Goal: Information Seeking & Learning: Find specific fact

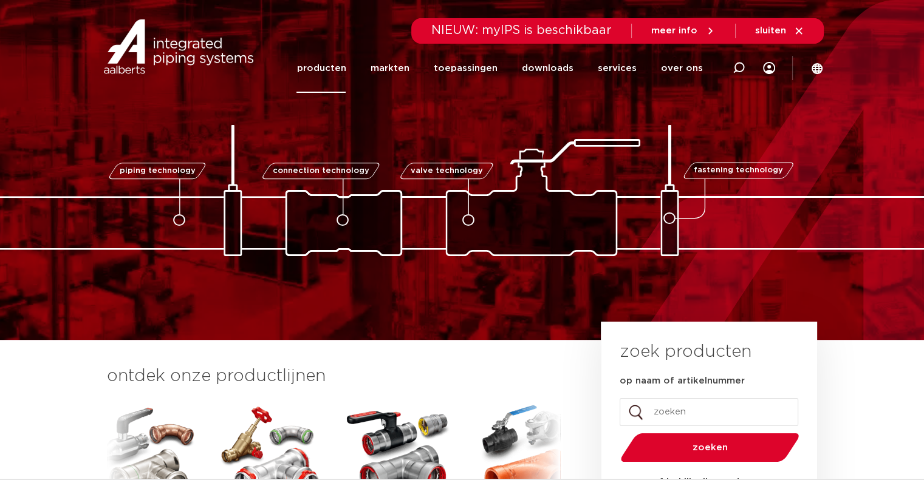
click at [346, 69] on link "producten" at bounding box center [320, 68] width 49 height 49
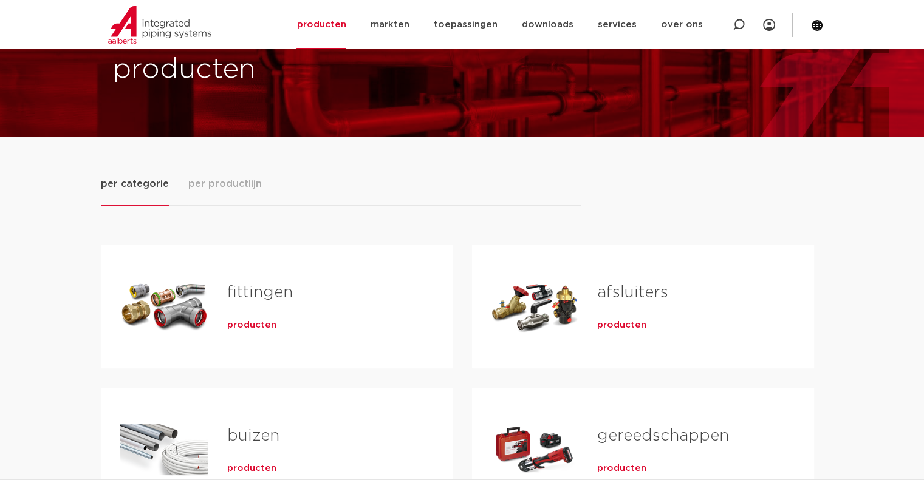
scroll to position [121, 0]
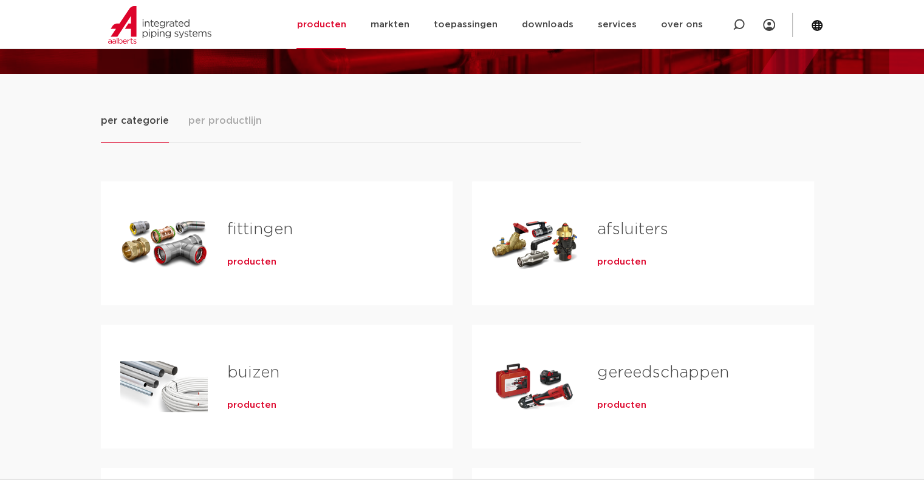
click at [212, 254] on div "fittingen producten" at bounding box center [320, 243] width 225 height 85
click at [247, 228] on link "fittingen" at bounding box center [260, 230] width 66 height 16
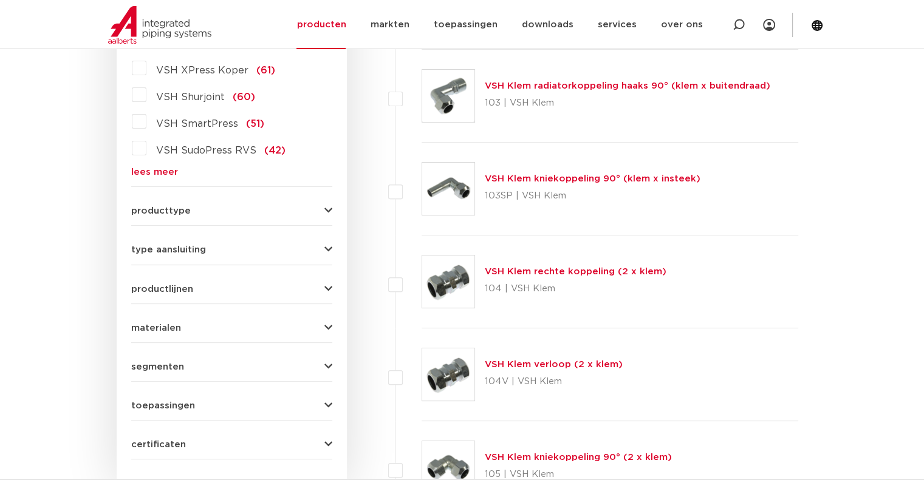
scroll to position [304, 0]
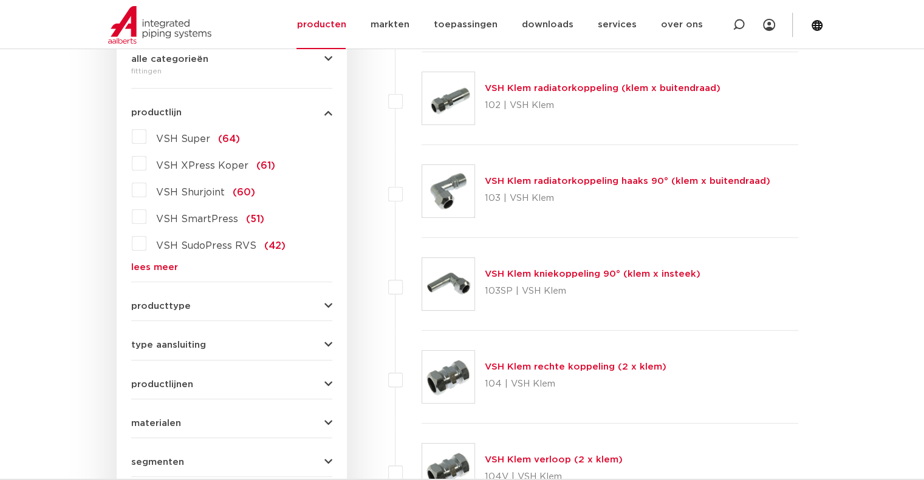
click at [163, 266] on link "lees meer" at bounding box center [231, 267] width 201 height 9
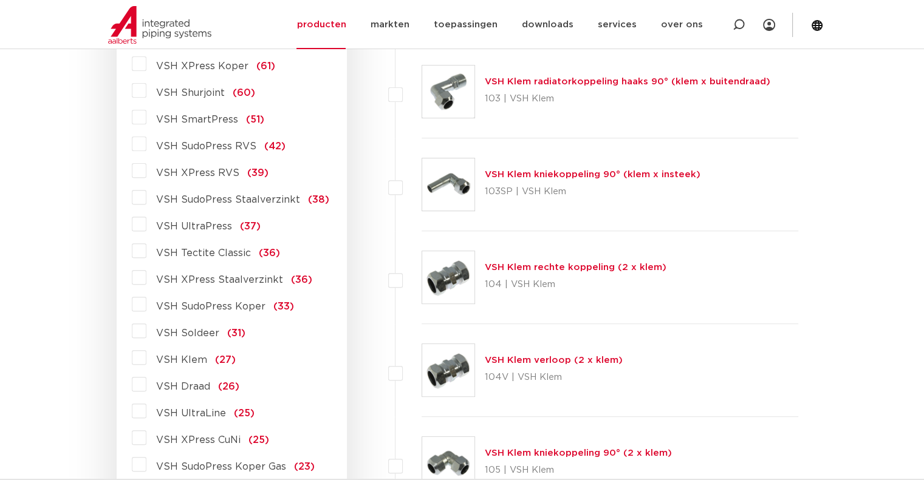
scroll to position [425, 0]
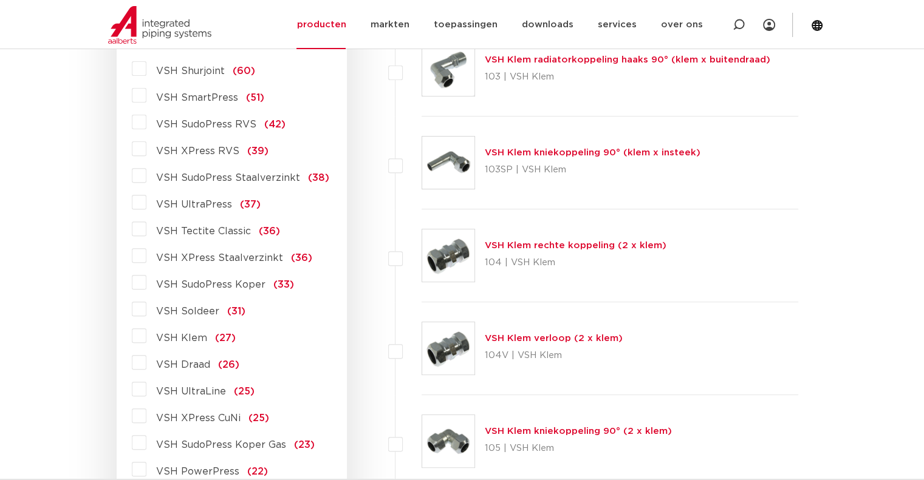
click at [204, 258] on span "VSH XPress Staalverzinkt" at bounding box center [219, 258] width 127 height 10
click at [0, 0] on input "VSH XPress Staalverzinkt (36)" at bounding box center [0, 0] width 0 height 0
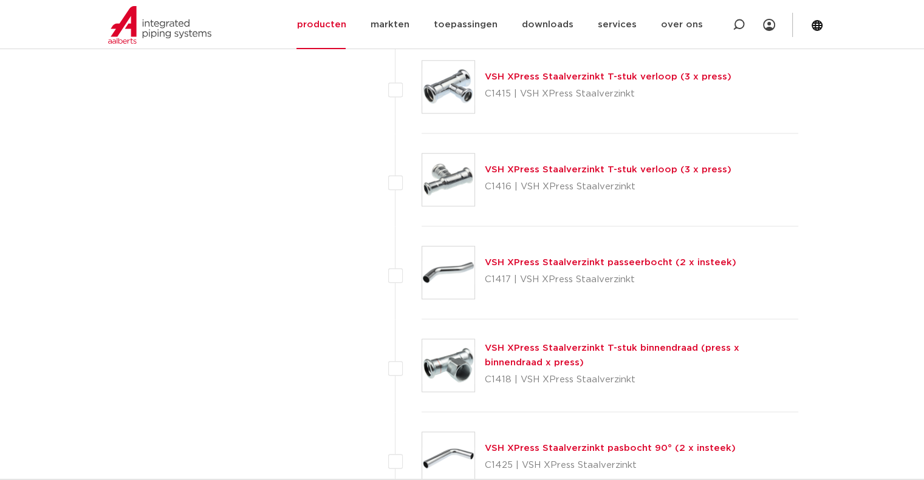
scroll to position [1397, 0]
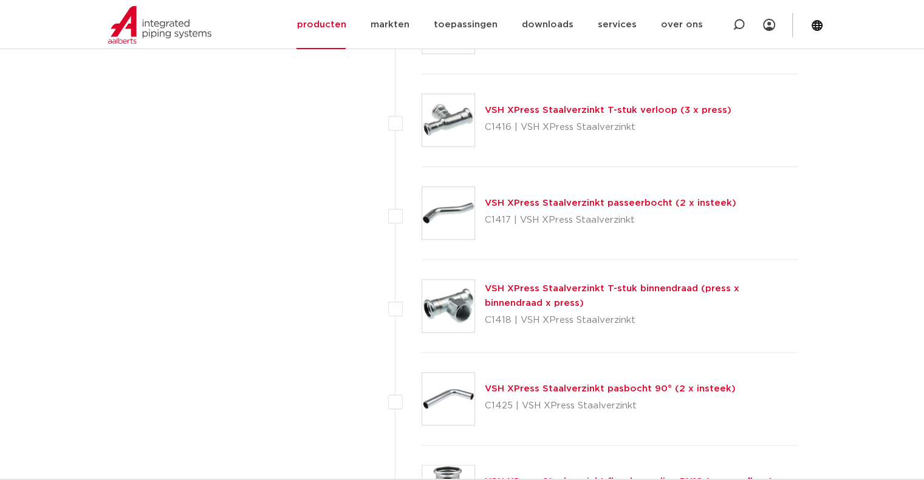
click at [627, 285] on link "VSH XPress Staalverzinkt T-stuk binnendraad (press x binnendraad x press)" at bounding box center [612, 296] width 254 height 24
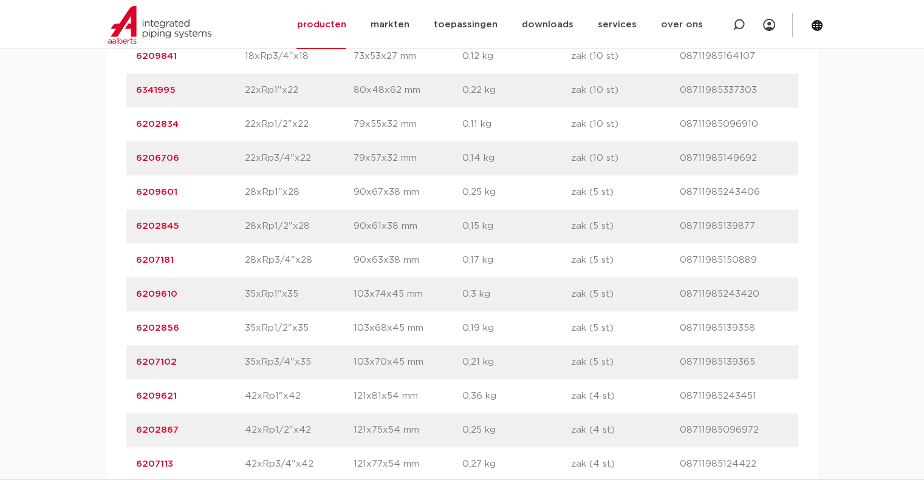
scroll to position [911, 0]
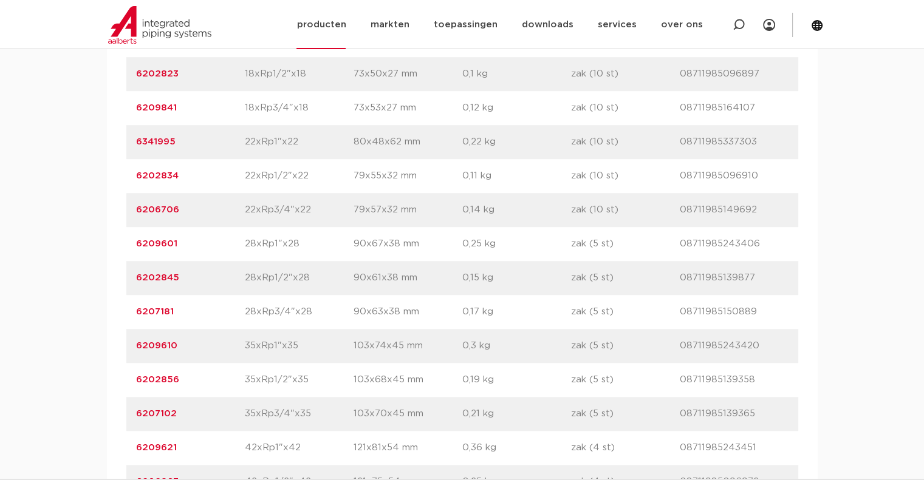
click at [330, 20] on link "producten" at bounding box center [320, 24] width 49 height 49
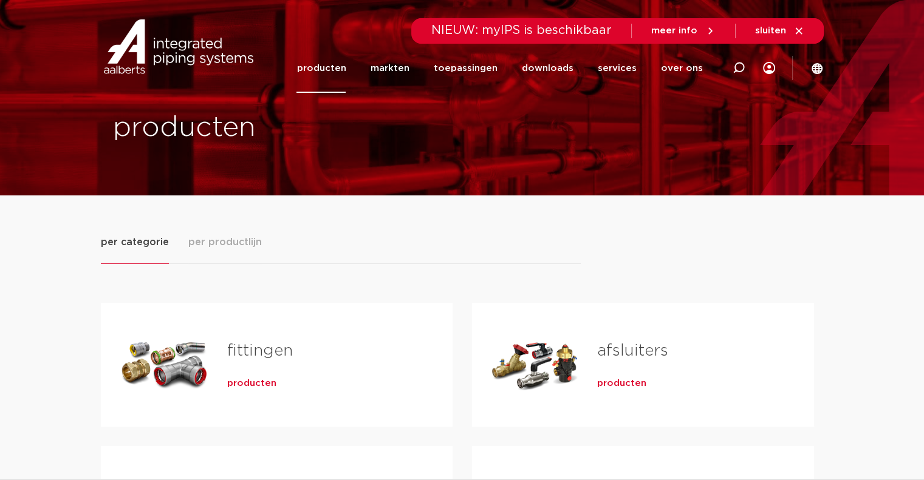
click at [254, 347] on link "fittingen" at bounding box center [260, 351] width 66 height 16
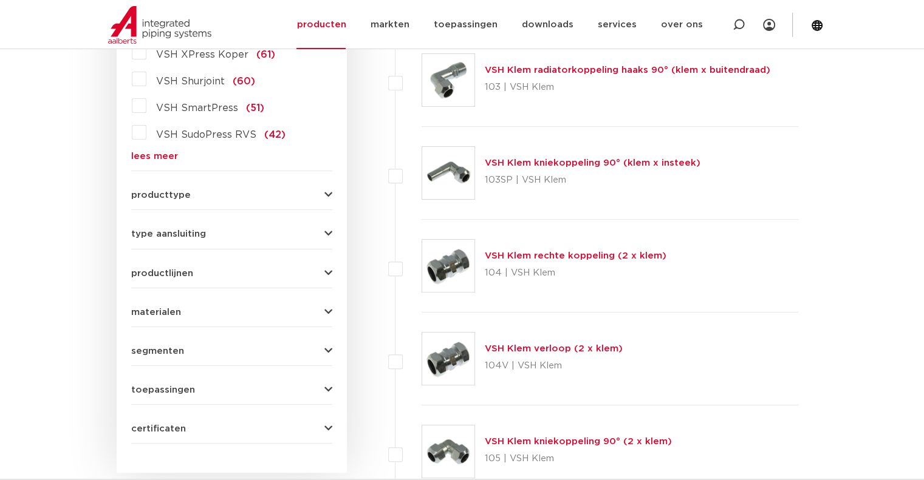
scroll to position [243, 0]
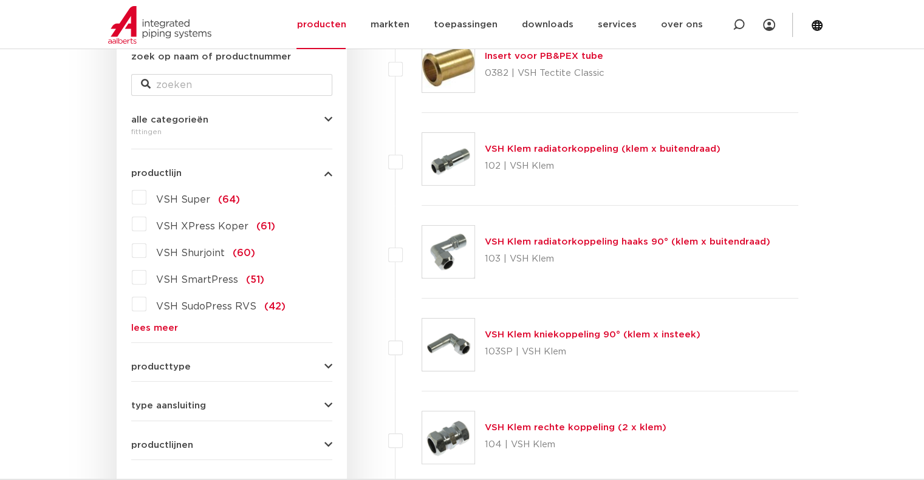
click at [156, 321] on div "VSH Super (64) VSH XPress Koper (61) VSH Shurjoint (60) VSH SmartPress (51) VSH…" at bounding box center [231, 260] width 201 height 145
click at [160, 325] on link "lees meer" at bounding box center [231, 328] width 201 height 9
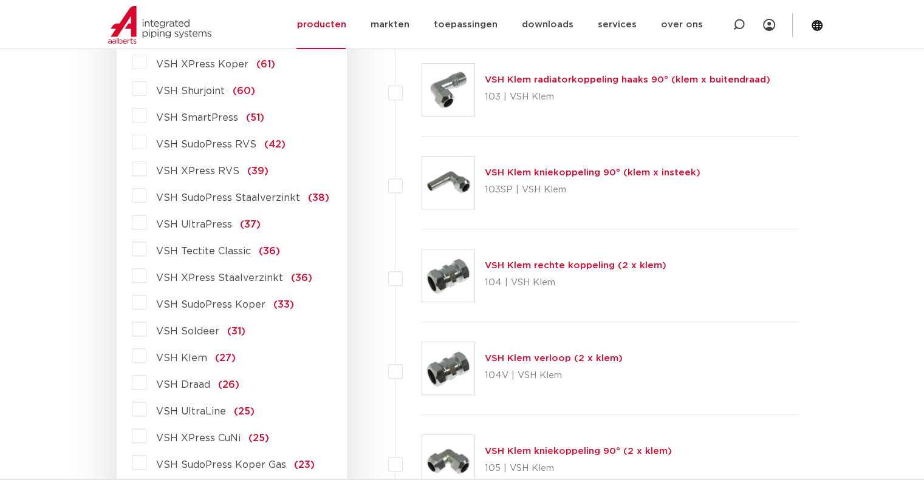
scroll to position [425, 0]
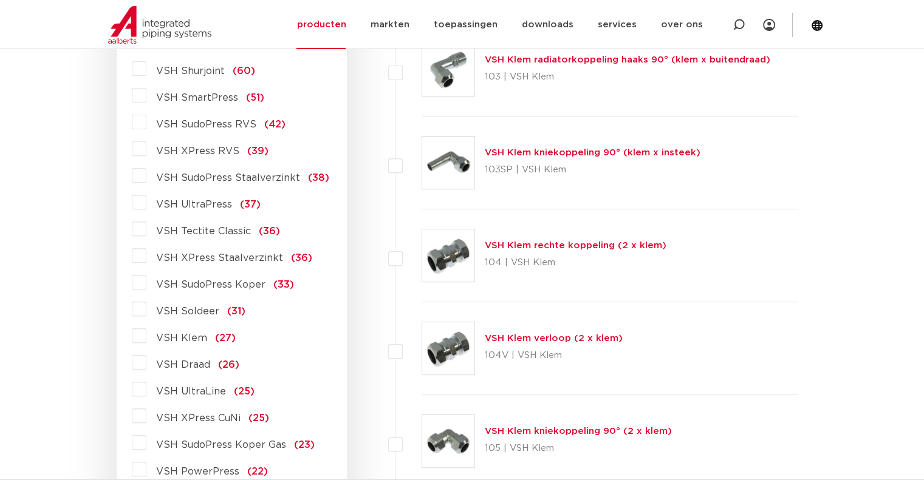
click at [191, 257] on span "VSH XPress Staalverzinkt" at bounding box center [219, 258] width 127 height 10
click at [0, 0] on input "VSH XPress Staalverzinkt (36)" at bounding box center [0, 0] width 0 height 0
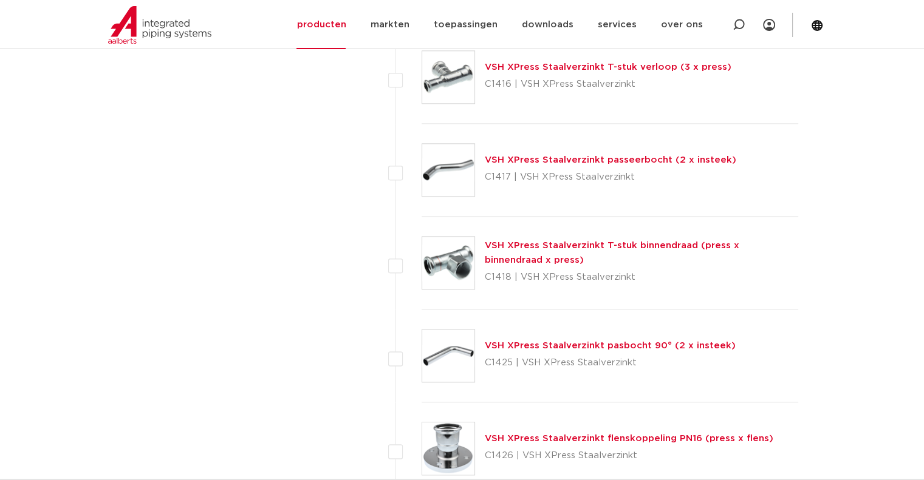
scroll to position [1457, 0]
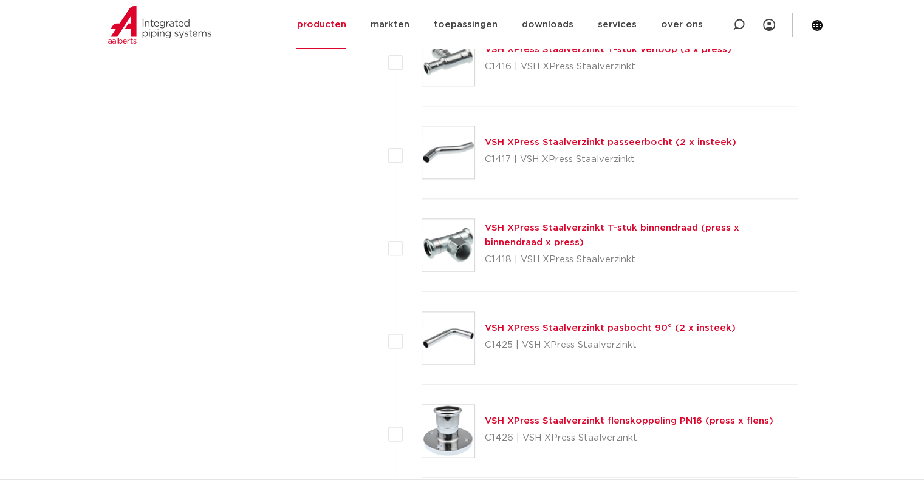
click at [543, 223] on link "VSH XPress Staalverzinkt T-stuk binnendraad (press x binnendraad x press)" at bounding box center [612, 235] width 254 height 24
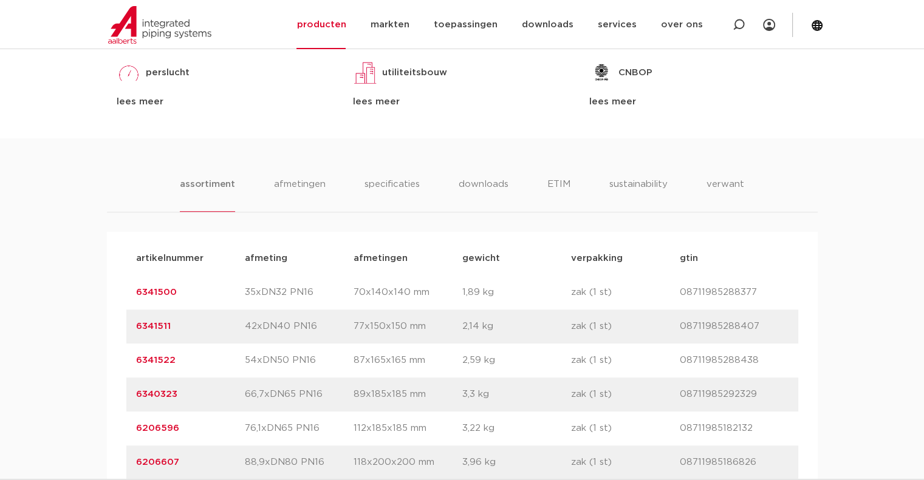
scroll to position [789, 0]
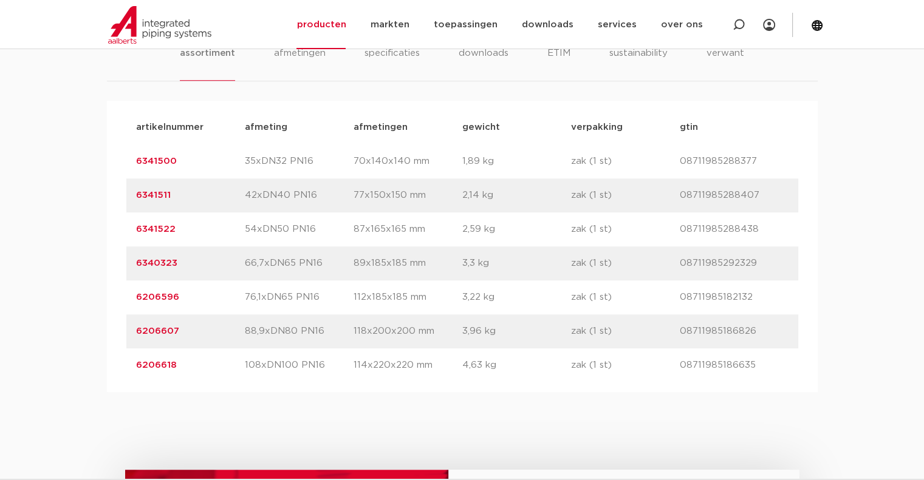
drag, startPoint x: 179, startPoint y: 225, endPoint x: 134, endPoint y: 228, distance: 45.0
click at [134, 228] on div "artikelnummer 6341522 afmeting 54xDN50 PN16 [GEOGRAPHIC_DATA] 87x165x165 mm gew…" at bounding box center [462, 230] width 672 height 34
copy link "6341522"
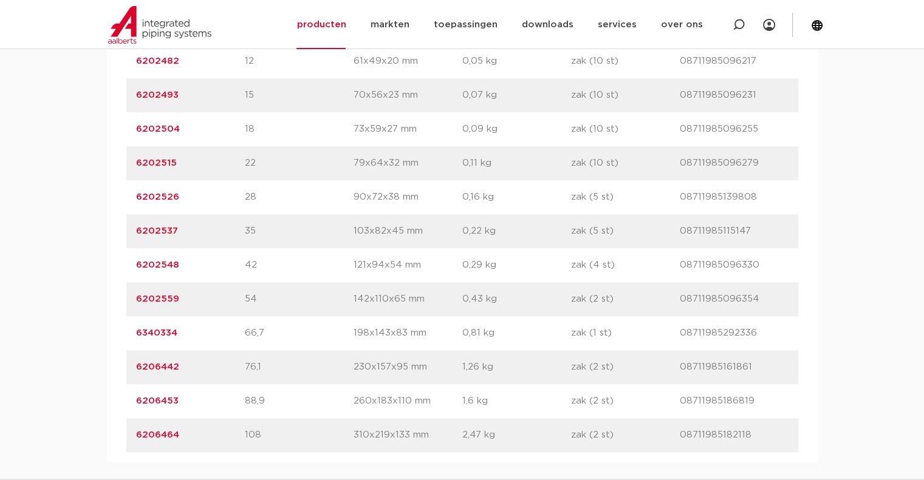
scroll to position [911, 0]
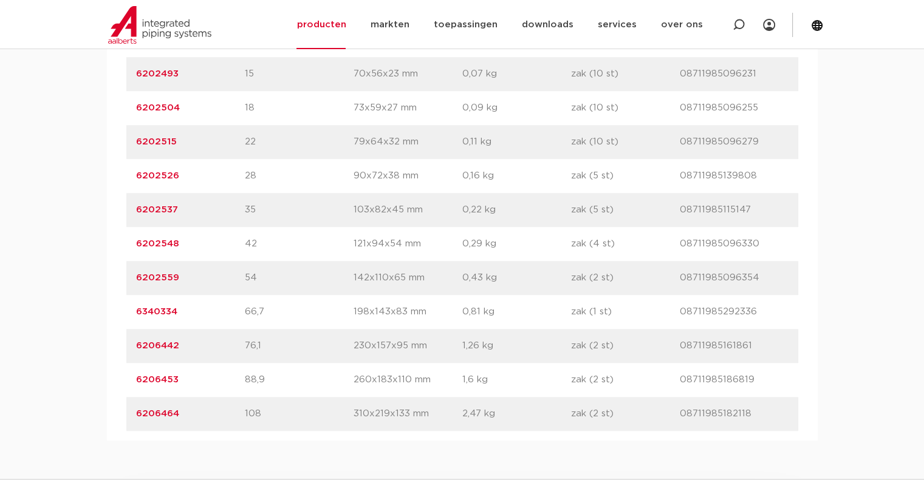
drag, startPoint x: 168, startPoint y: 278, endPoint x: 136, endPoint y: 280, distance: 31.6
click at [136, 280] on p "6202559" at bounding box center [190, 278] width 109 height 15
copy link "6202559"
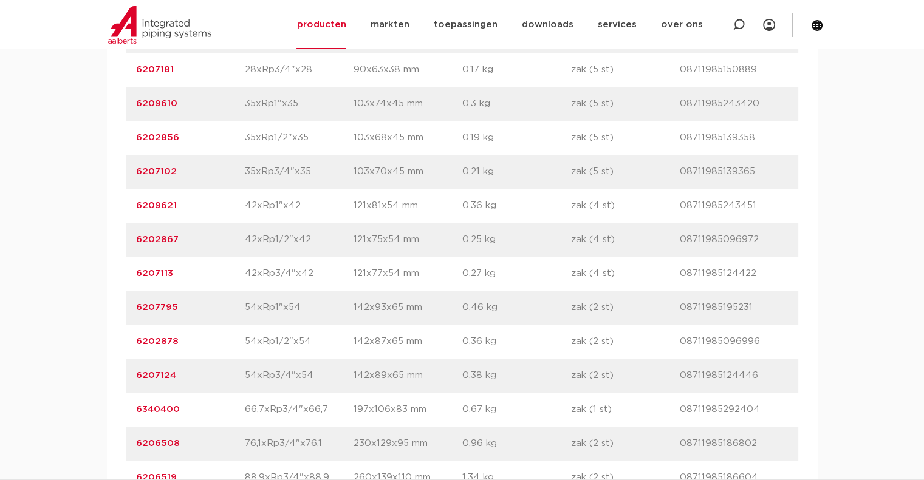
scroll to position [1154, 0]
drag, startPoint x: 192, startPoint y: 369, endPoint x: 133, endPoint y: 373, distance: 59.1
click at [133, 358] on div "artikelnummer 6202878 afmeting 54xRp1/2"x54 afmetingen 142x87x65 mm gewicht 0,3…" at bounding box center [462, 341] width 672 height 34
copy link "6202878"
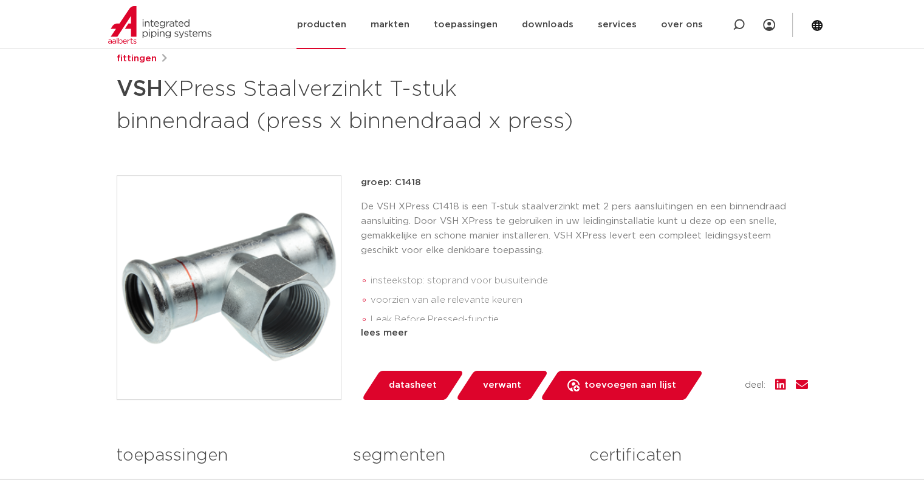
scroll to position [61, 0]
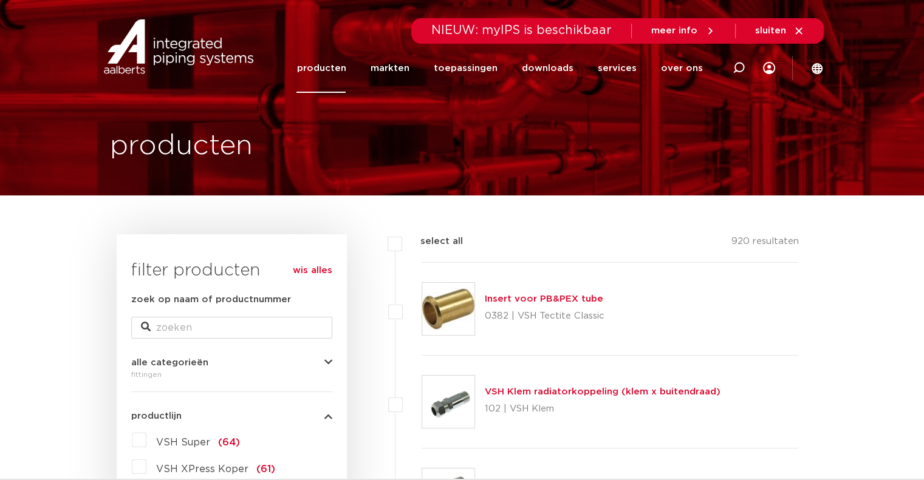
click at [346, 66] on link "producten" at bounding box center [320, 68] width 49 height 49
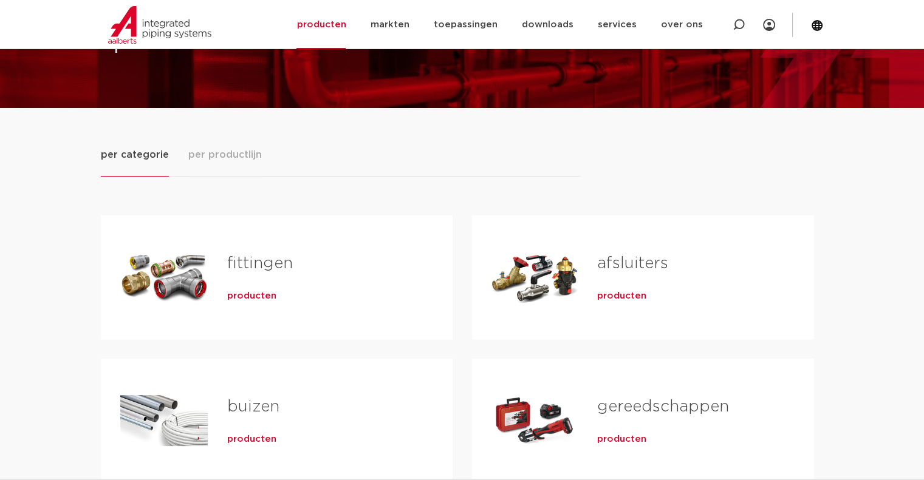
scroll to position [182, 0]
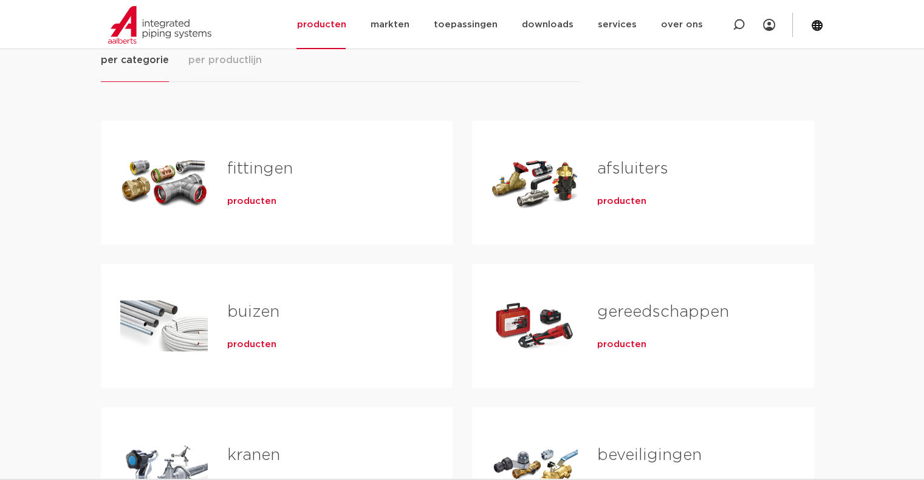
click at [265, 314] on link "buizen" at bounding box center [253, 312] width 52 height 16
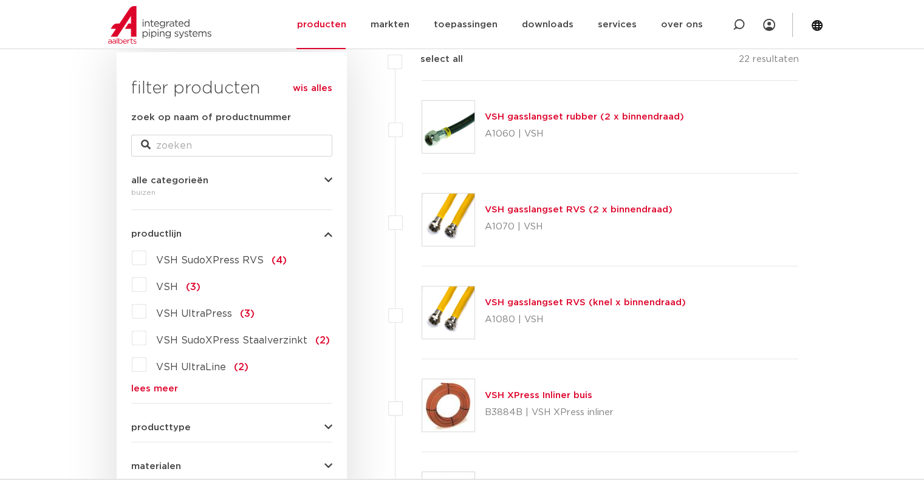
scroll to position [243, 0]
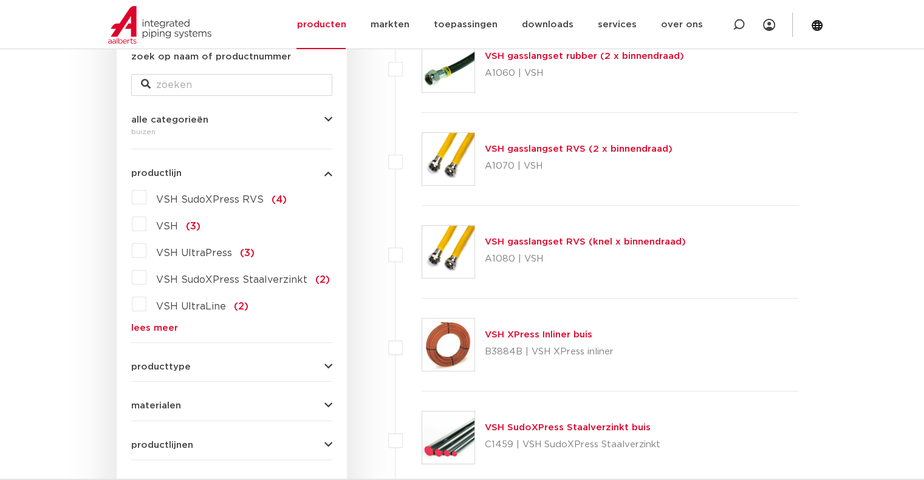
click at [155, 325] on link "lees meer" at bounding box center [231, 328] width 201 height 9
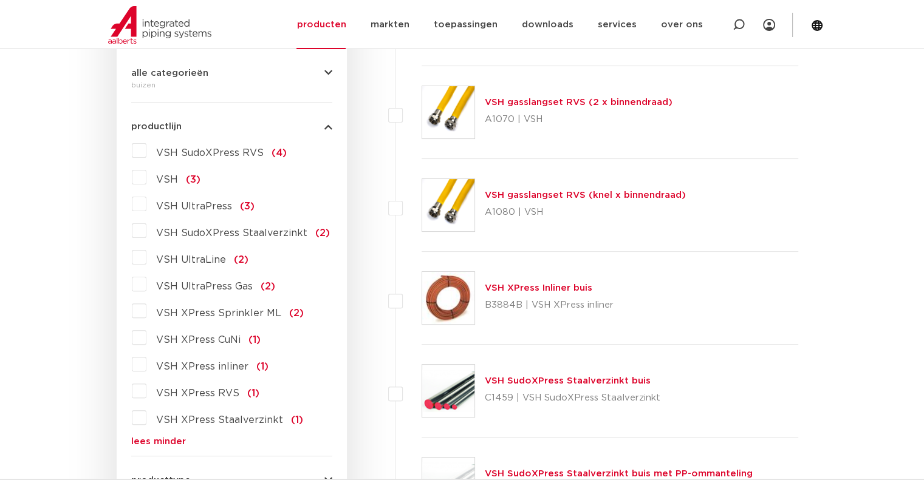
scroll to position [304, 0]
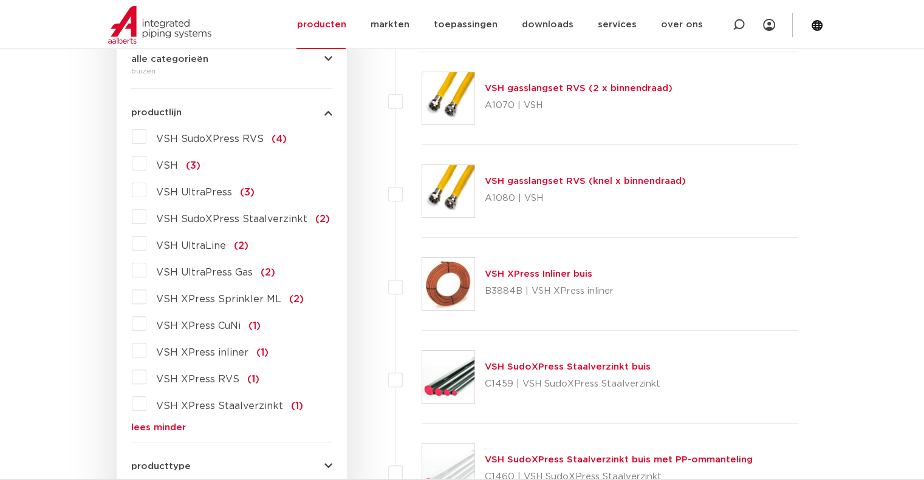
click at [146, 403] on label "VSH XPress Staalverzinkt (1)" at bounding box center [224, 403] width 157 height 19
click at [0, 0] on input "VSH XPress Staalverzinkt (1)" at bounding box center [0, 0] width 0 height 0
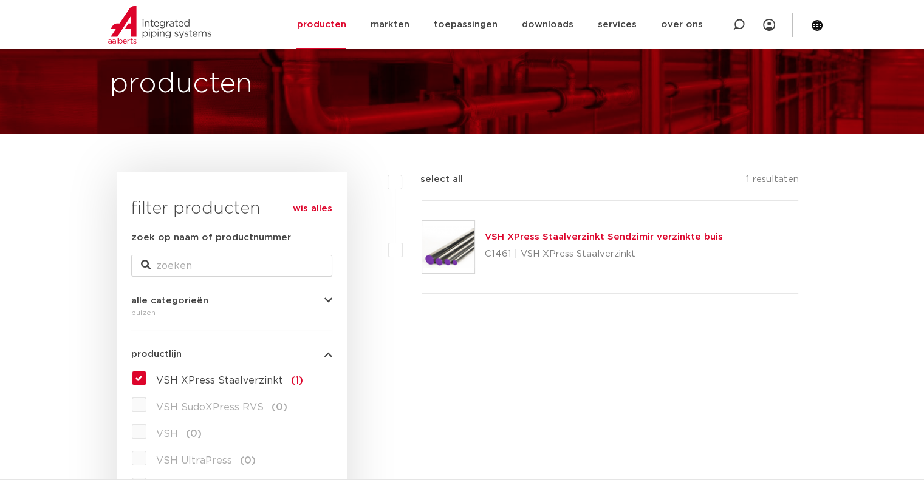
scroll to position [61, 0]
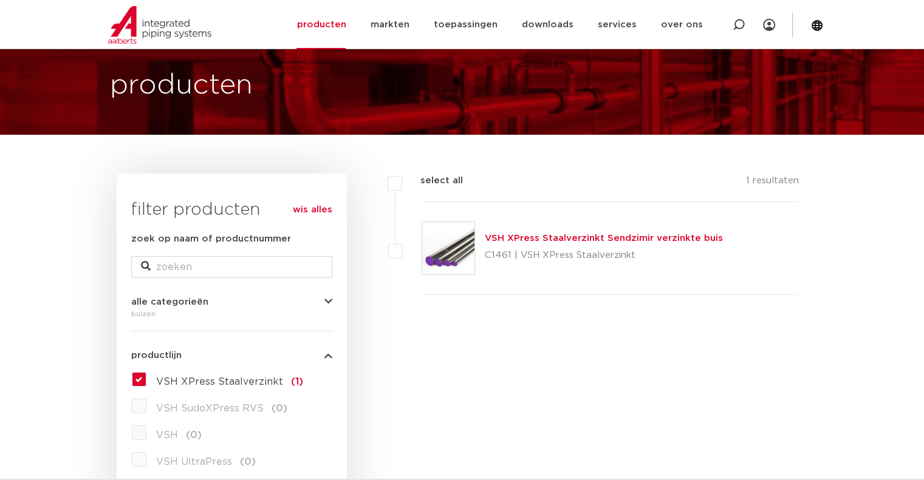
click at [534, 236] on link "VSH XPress Staalverzinkt Sendzimir verzinkte buis" at bounding box center [604, 238] width 238 height 9
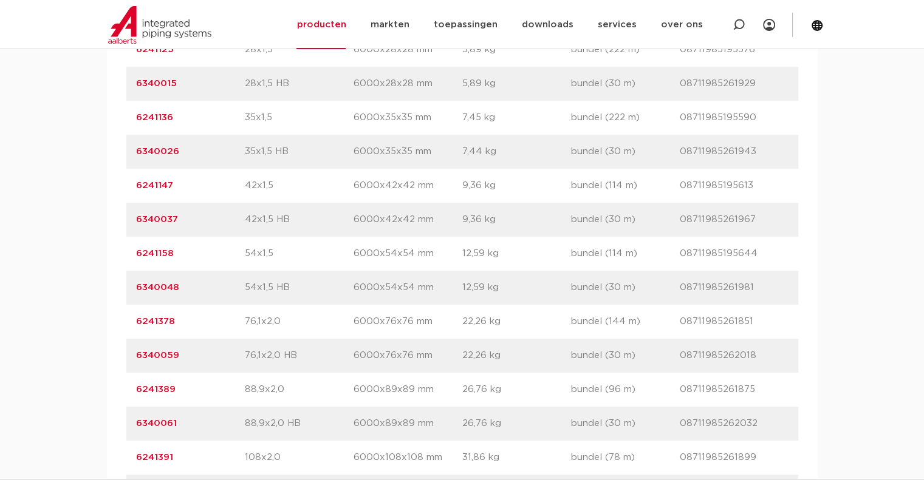
scroll to position [972, 0]
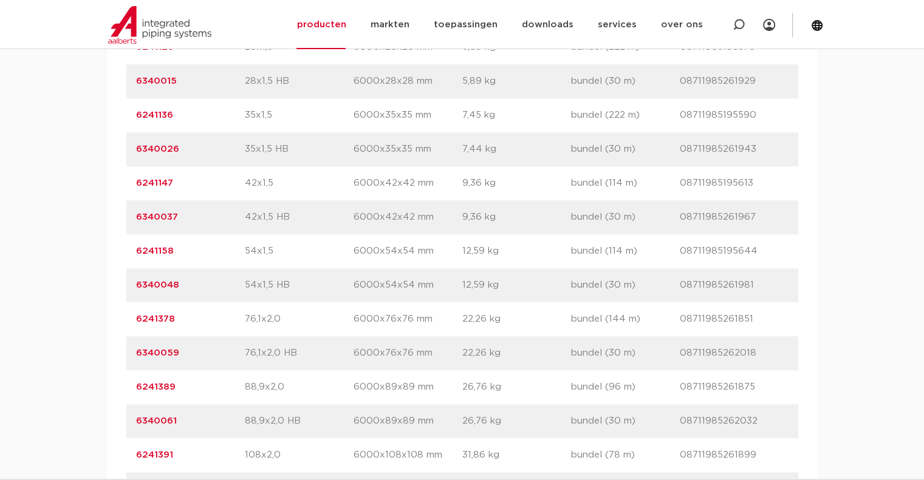
drag, startPoint x: 179, startPoint y: 249, endPoint x: 128, endPoint y: 251, distance: 51.0
click at [128, 251] on div "artikelnummer 6241158 afmeting 54x1,5 afmetingen 6000x54x54 mm gewicht 12,59 kg…" at bounding box center [462, 251] width 672 height 34
copy link "6241158"
drag, startPoint x: 349, startPoint y: 251, endPoint x: 436, endPoint y: 250, distance: 86.8
click at [436, 250] on div "artikelnummer 6241158 afmeting 54x1,5 afmetingen 6000x54x54 mm gewicht 12,59 kg…" at bounding box center [462, 251] width 672 height 34
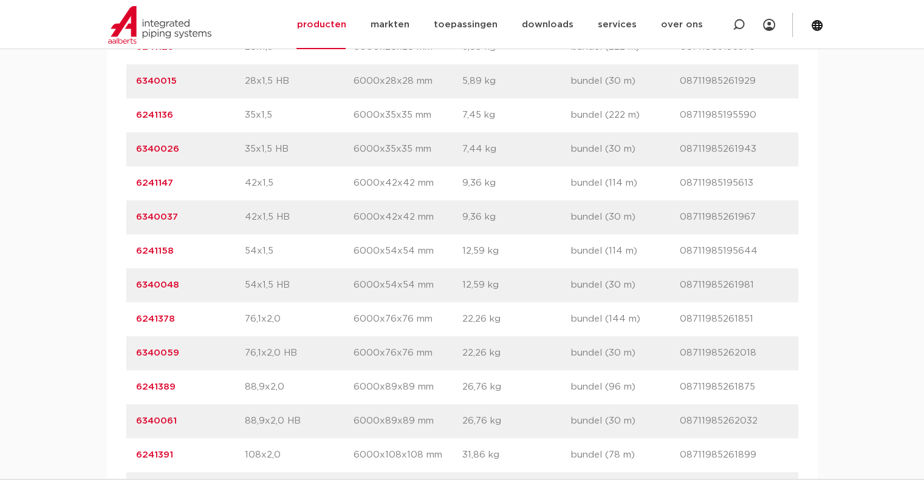
copy div "afmetingen 6000x54x54 mm"
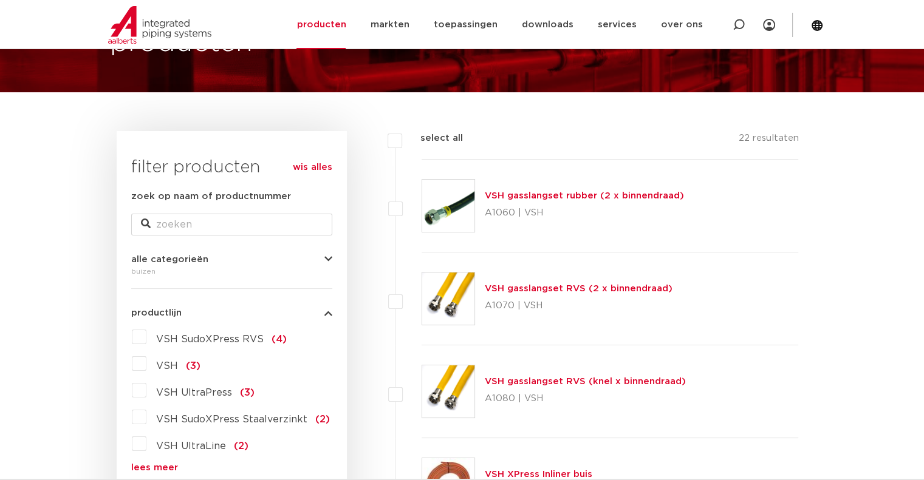
scroll to position [243, 0]
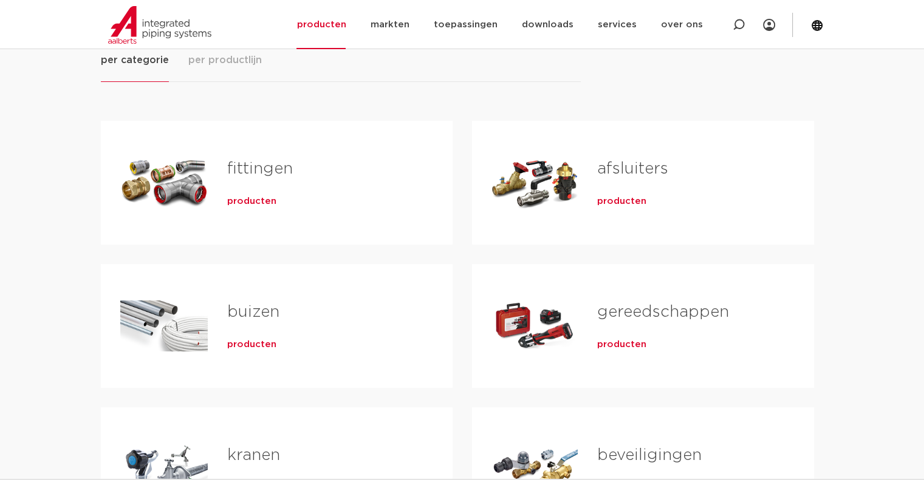
click at [246, 182] on h2 "fittingen" at bounding box center [320, 172] width 186 height 28
click at [246, 171] on link "fittingen" at bounding box center [260, 169] width 66 height 16
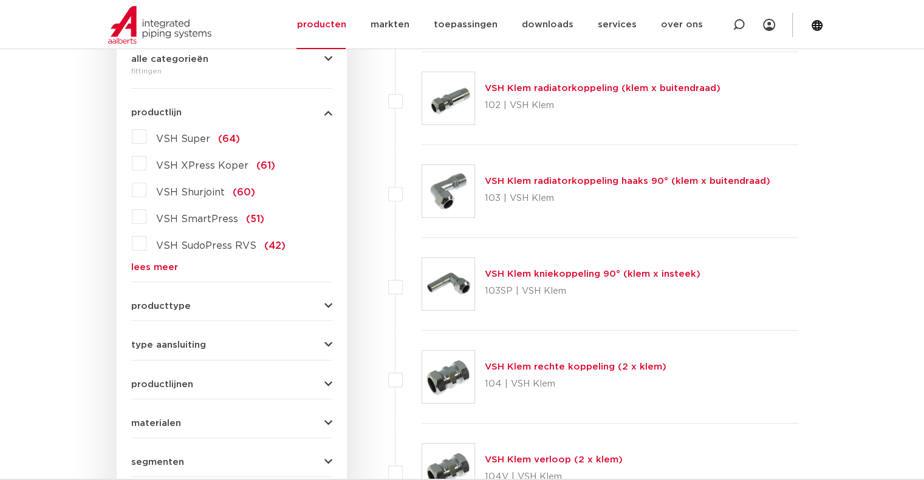
click at [157, 265] on link "lees meer" at bounding box center [231, 267] width 201 height 9
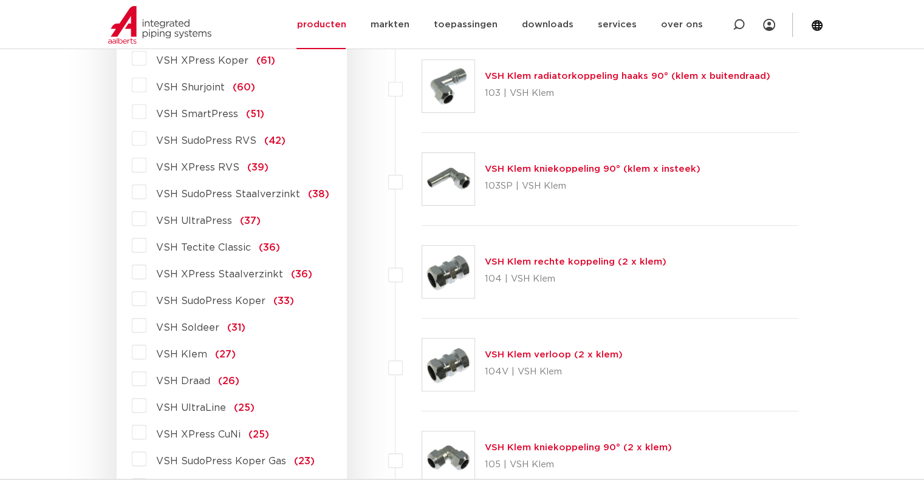
scroll to position [486, 0]
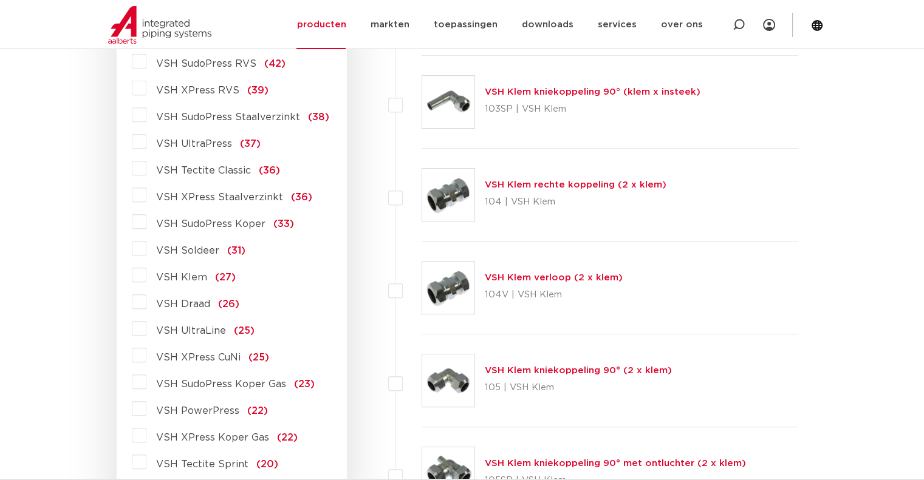
click at [211, 198] on span "VSH XPress Staalverzinkt" at bounding box center [219, 197] width 127 height 10
click at [0, 0] on input "VSH XPress Staalverzinkt (36)" at bounding box center [0, 0] width 0 height 0
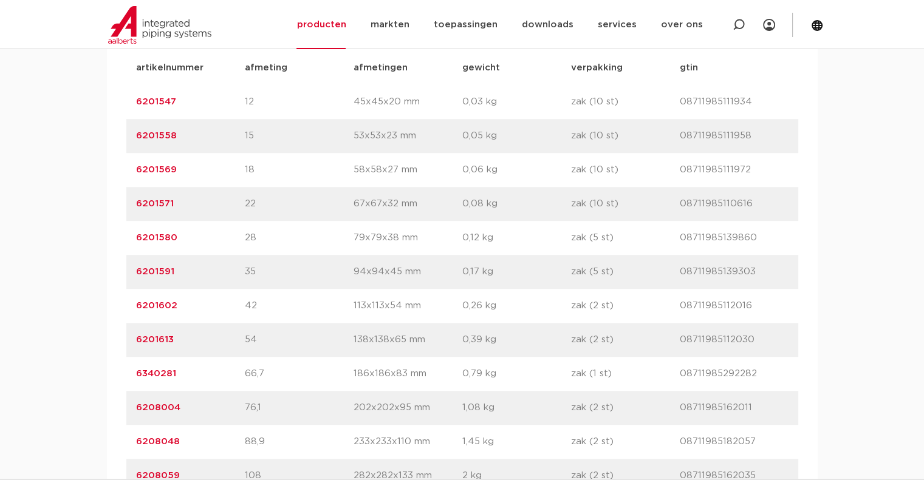
scroll to position [850, 0]
drag, startPoint x: 189, startPoint y: 338, endPoint x: 136, endPoint y: 346, distance: 54.0
click at [136, 346] on p "6201613" at bounding box center [190, 339] width 109 height 15
copy link "6201613"
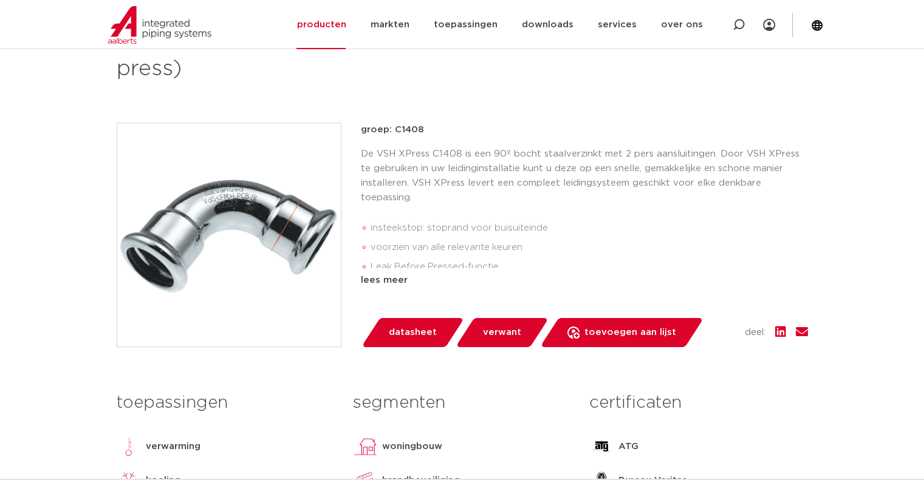
scroll to position [121, 0]
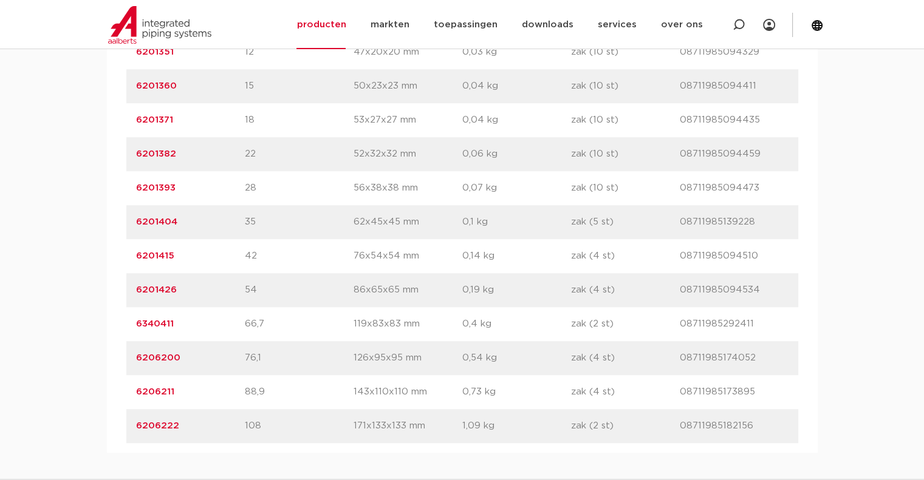
scroll to position [911, 0]
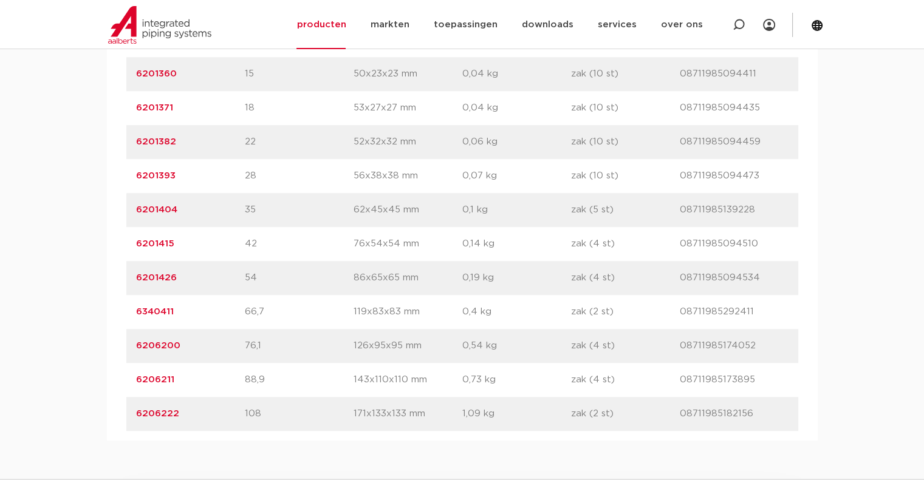
drag, startPoint x: 160, startPoint y: 279, endPoint x: 123, endPoint y: 283, distance: 36.7
click at [123, 283] on div "artikelnummer afmeting [GEOGRAPHIC_DATA] gewicht verpakking gtin artikelnummer …" at bounding box center [462, 209] width 710 height 461
copy link "6201426"
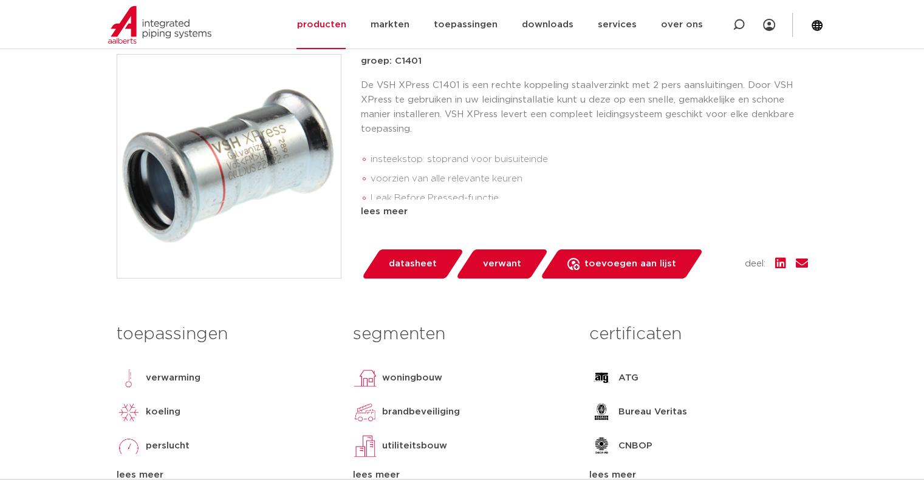
scroll to position [304, 0]
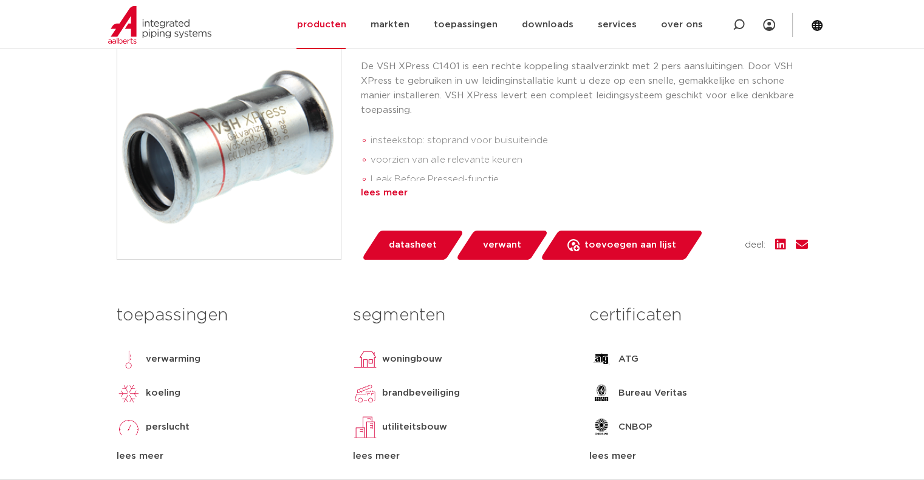
click at [378, 194] on div "lees meer" at bounding box center [584, 193] width 447 height 15
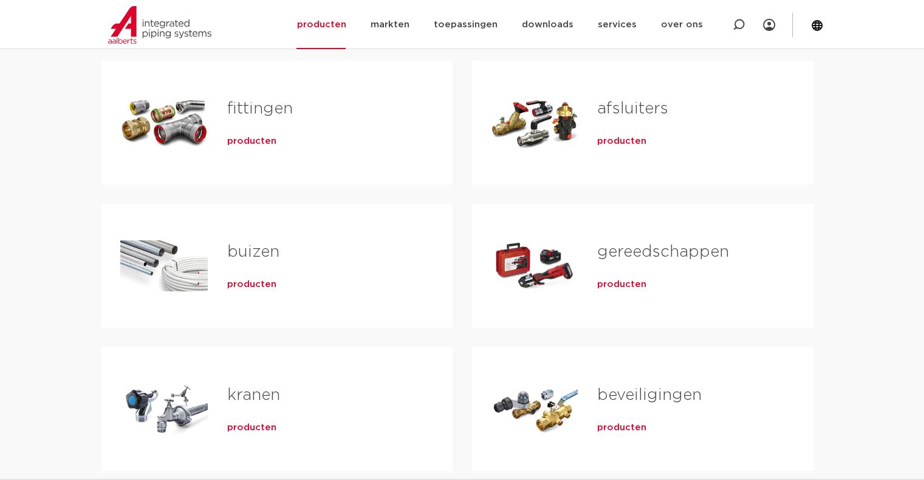
scroll to position [304, 0]
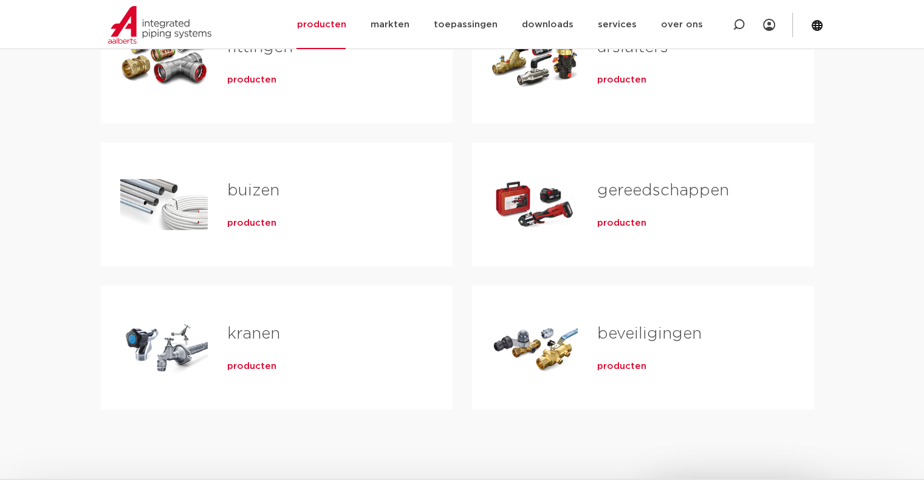
click at [634, 180] on h2 "gereedschappen" at bounding box center [685, 194] width 177 height 28
click at [634, 183] on link "gereedschappen" at bounding box center [663, 191] width 132 height 16
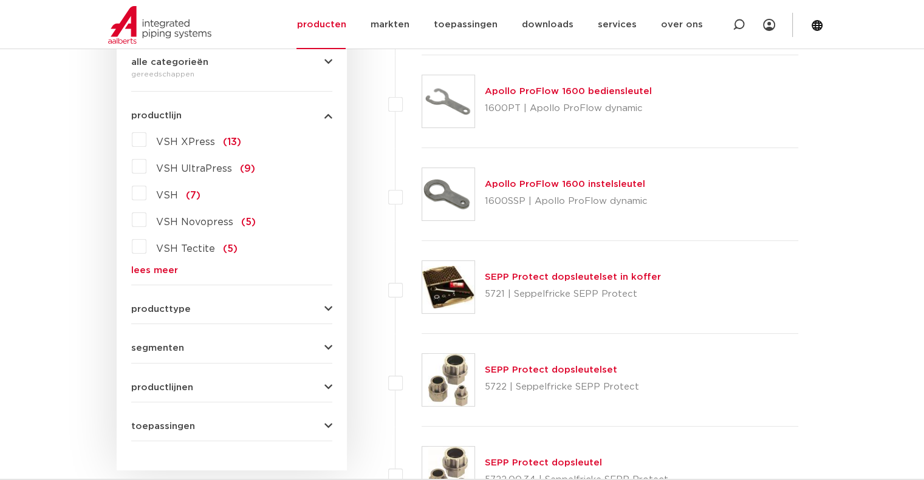
scroll to position [304, 0]
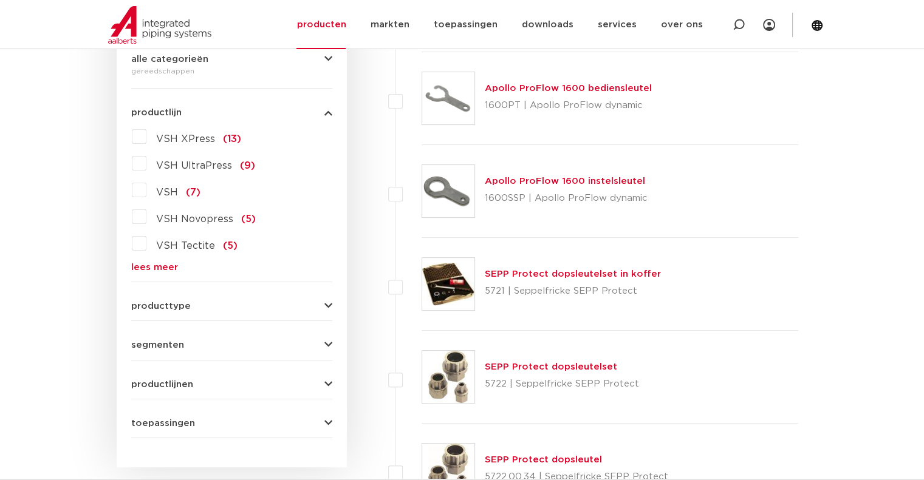
click at [146, 137] on label "VSH XPress (13)" at bounding box center [193, 136] width 95 height 19
click at [0, 0] on input "VSH XPress (13)" at bounding box center [0, 0] width 0 height 0
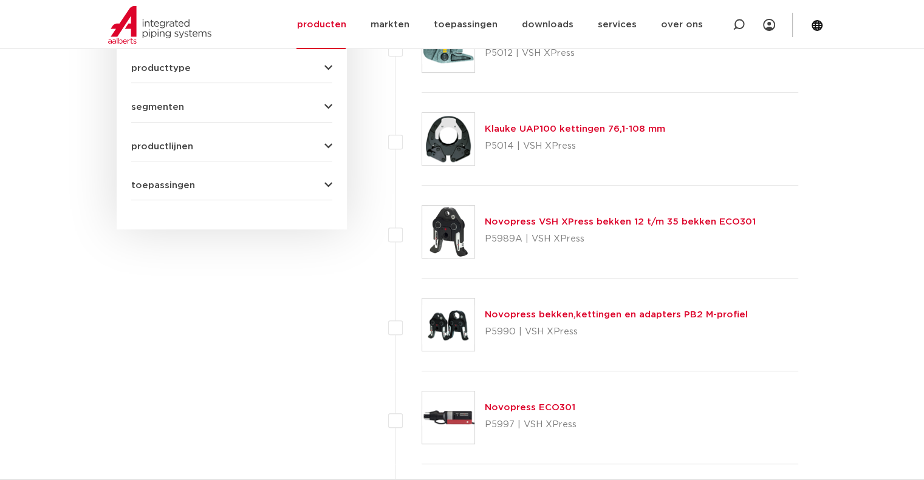
scroll to position [607, 0]
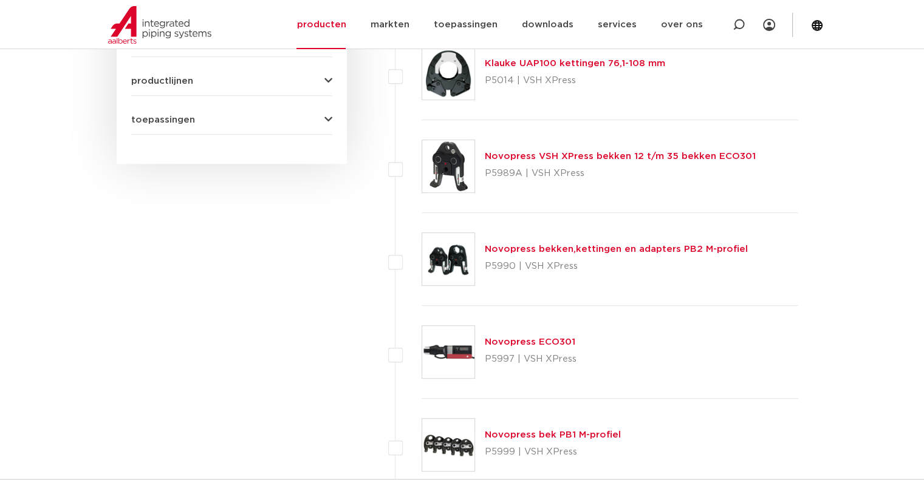
click at [539, 253] on link "Novopress bekken,kettingen en adapters PB2 M-profiel" at bounding box center [616, 249] width 263 height 9
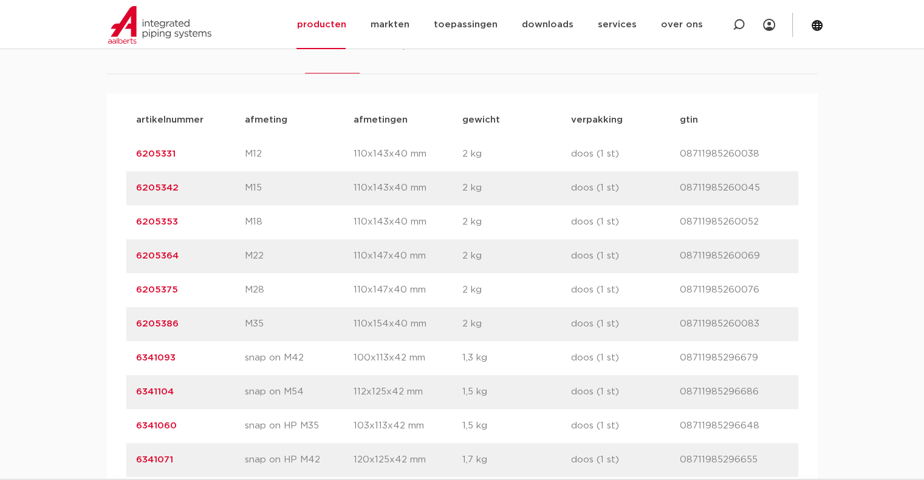
scroll to position [850, 0]
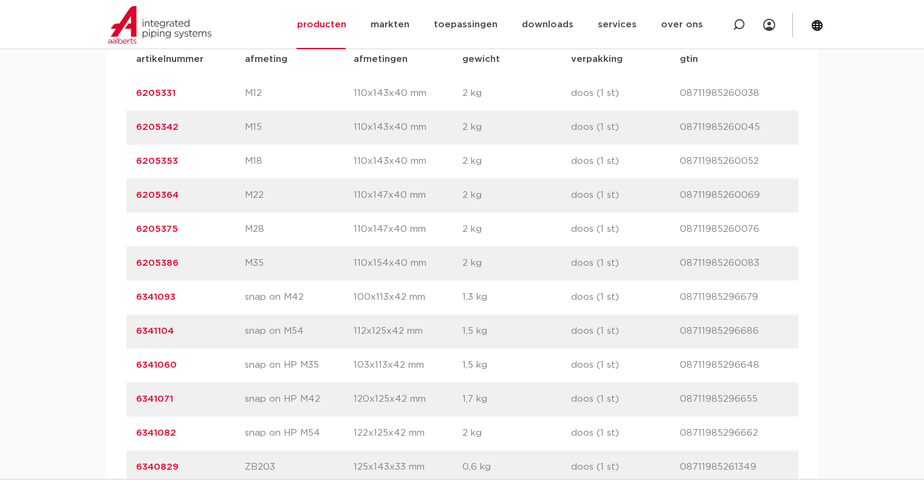
drag, startPoint x: 189, startPoint y: 330, endPoint x: 129, endPoint y: 338, distance: 60.6
click at [129, 338] on div "artikelnummer 6341104 afmeting snap on M54 afmetingen 112x125x42 mm gewicht 1,5…" at bounding box center [462, 332] width 672 height 34
copy link "6341104"
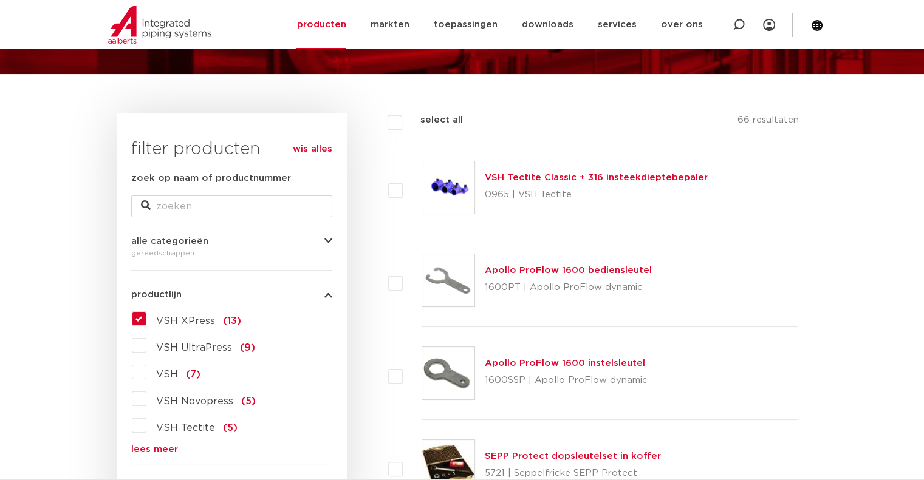
scroll to position [182, 0]
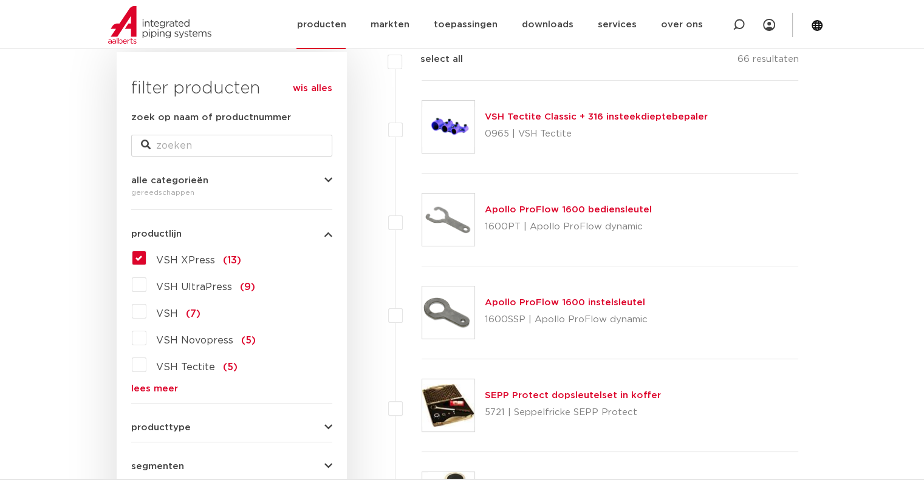
click at [346, 20] on link "producten" at bounding box center [320, 24] width 49 height 49
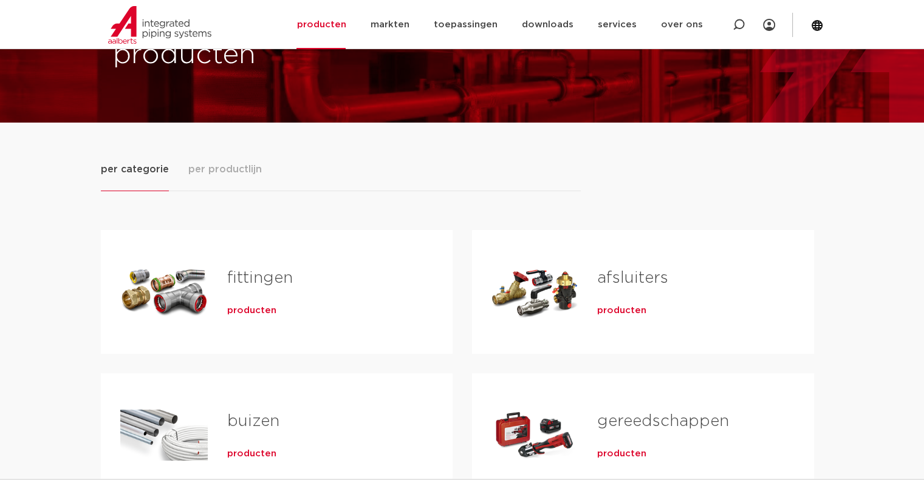
scroll to position [121, 0]
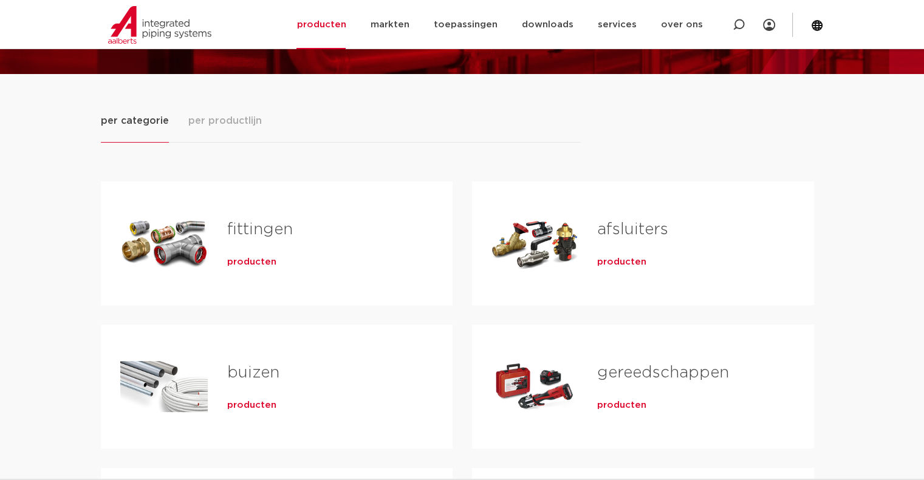
click at [259, 237] on link "fittingen" at bounding box center [260, 230] width 66 height 16
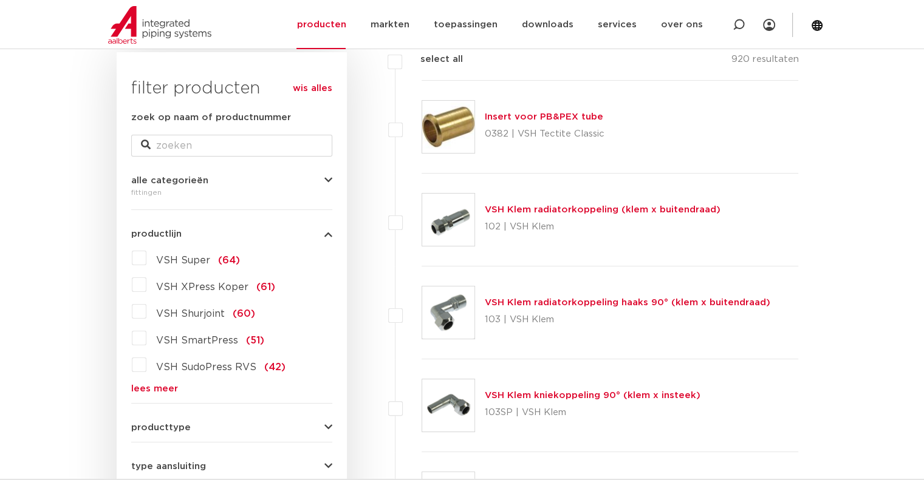
scroll to position [182, 0]
click at [165, 393] on link "lees meer" at bounding box center [231, 388] width 201 height 9
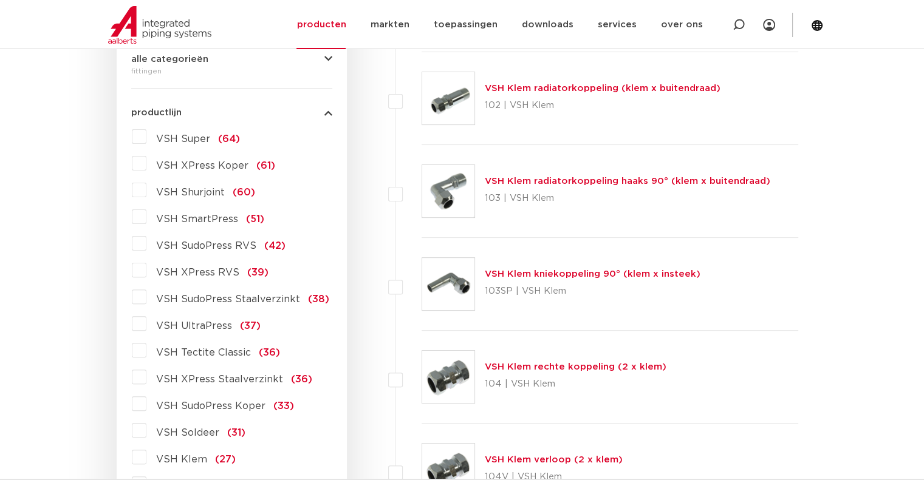
scroll to position [364, 0]
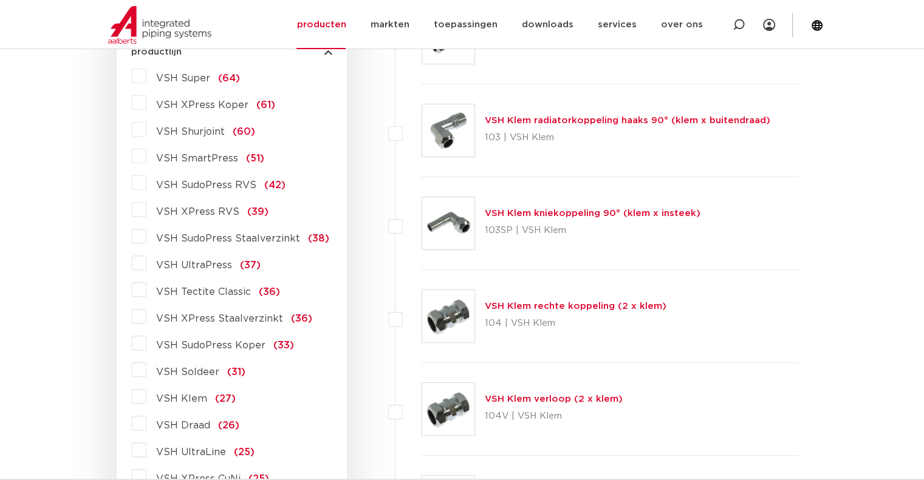
click at [220, 323] on span "VSH XPress Staalverzinkt" at bounding box center [219, 319] width 127 height 10
click at [0, 0] on input "VSH XPress Staalverzinkt (36)" at bounding box center [0, 0] width 0 height 0
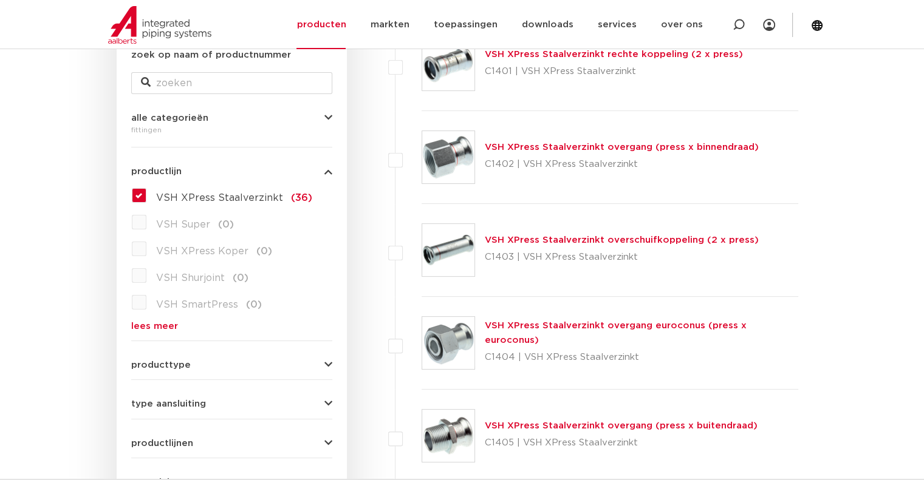
scroll to position [243, 0]
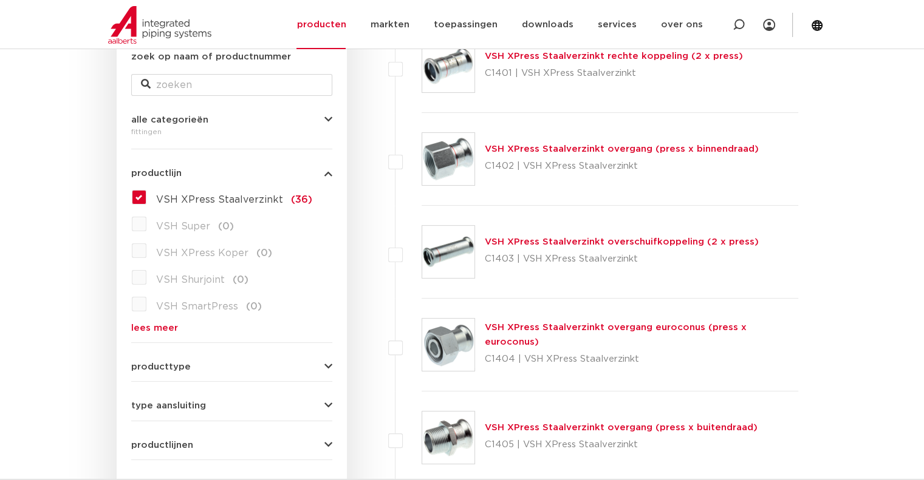
click at [656, 238] on link "VSH XPress Staalverzinkt overschuifkoppeling (2 x press)" at bounding box center [622, 241] width 274 height 9
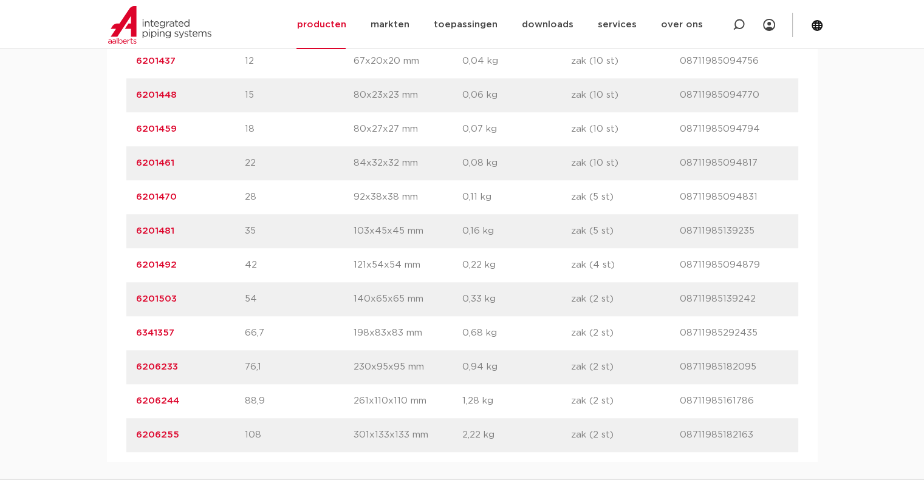
scroll to position [911, 0]
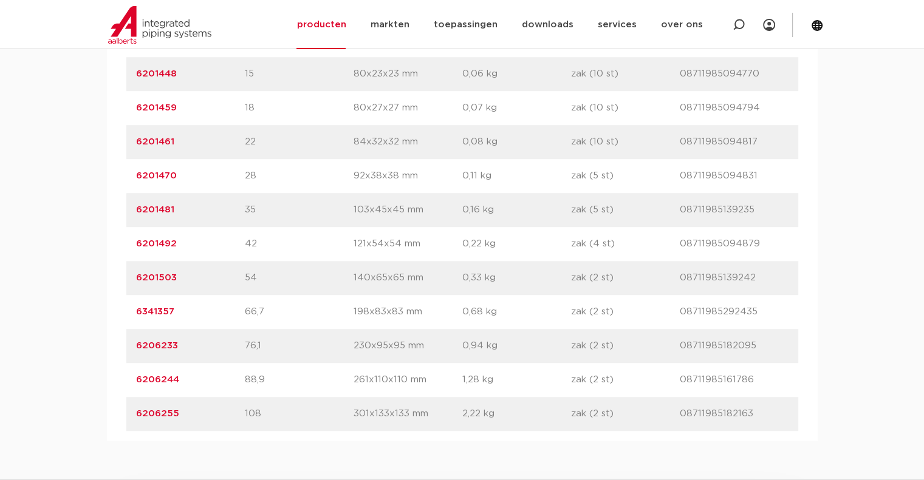
drag, startPoint x: 180, startPoint y: 277, endPoint x: 131, endPoint y: 282, distance: 48.8
click at [131, 282] on div "artikelnummer 6201503 afmeting 54 afmetingen 140x65x65 mm gewicht 0,33 kg verpa…" at bounding box center [462, 278] width 672 height 34
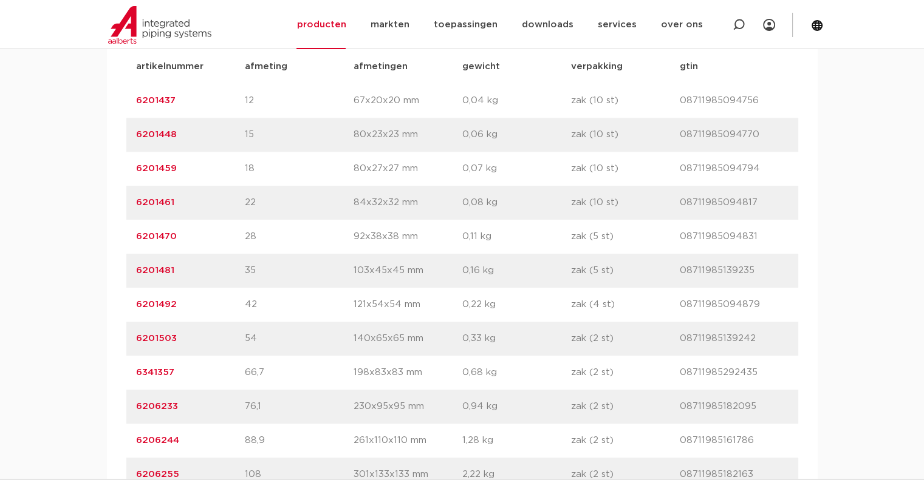
scroll to position [1032, 0]
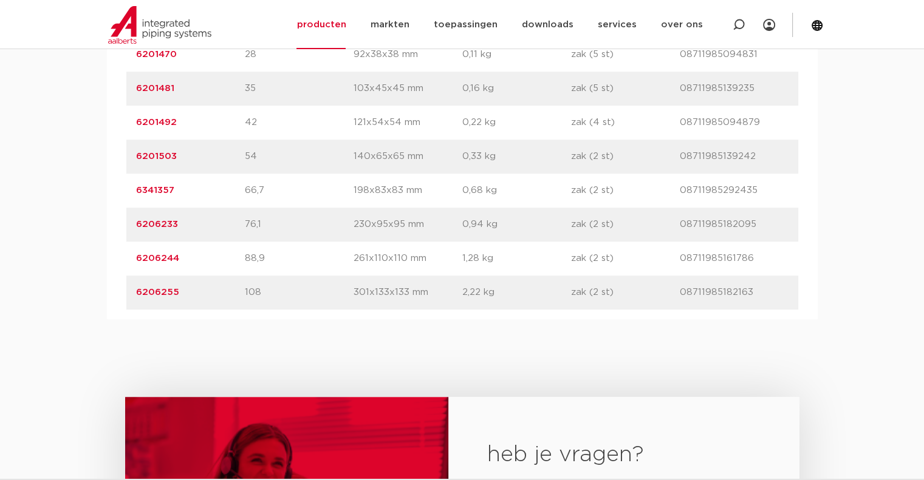
copy link "6201503"
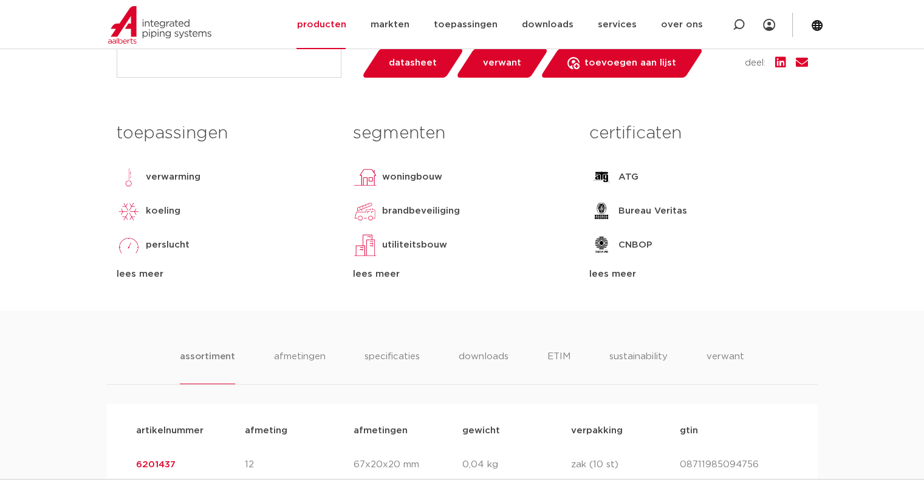
scroll to position [121, 0]
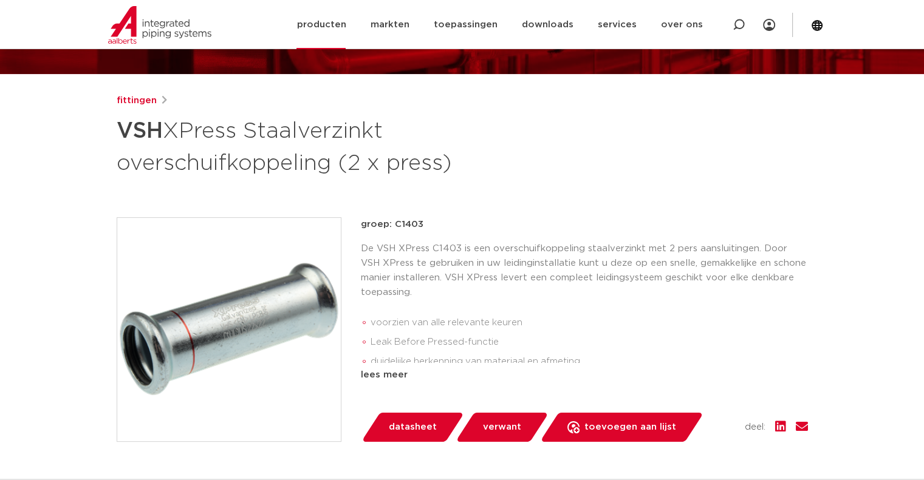
click at [332, 24] on link "producten" at bounding box center [320, 24] width 49 height 49
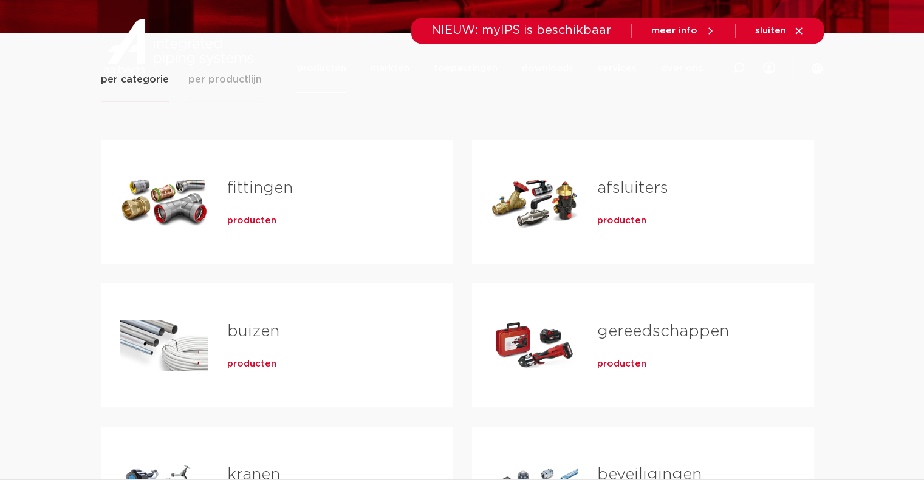
scroll to position [243, 0]
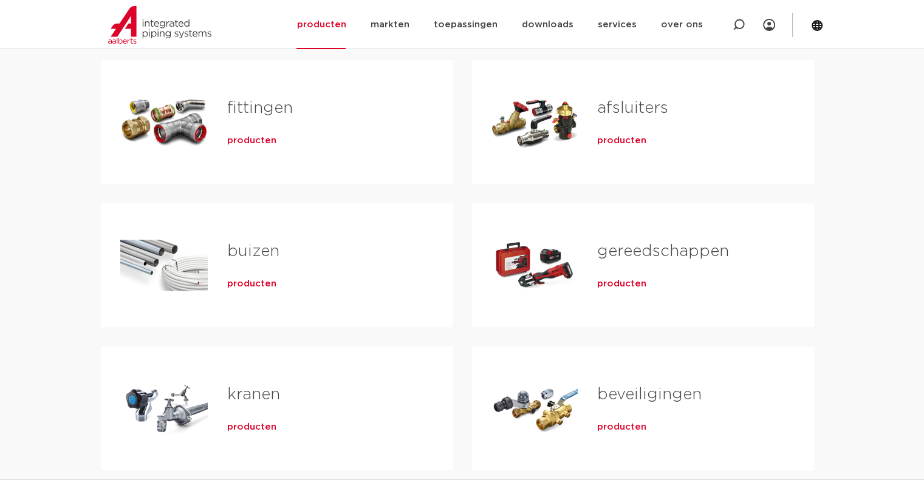
click at [593, 271] on div "gereedschappen producten" at bounding box center [685, 265] width 216 height 85
click at [629, 252] on link "gereedschappen" at bounding box center [663, 251] width 132 height 16
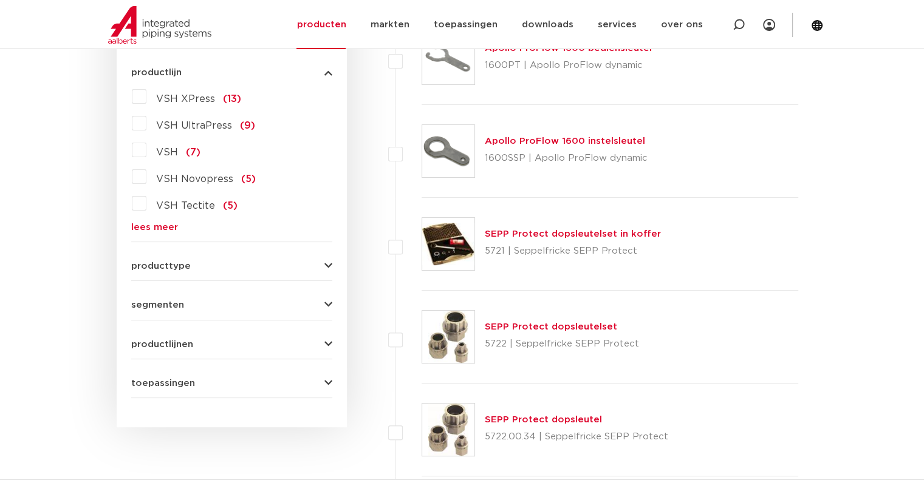
scroll to position [242, 0]
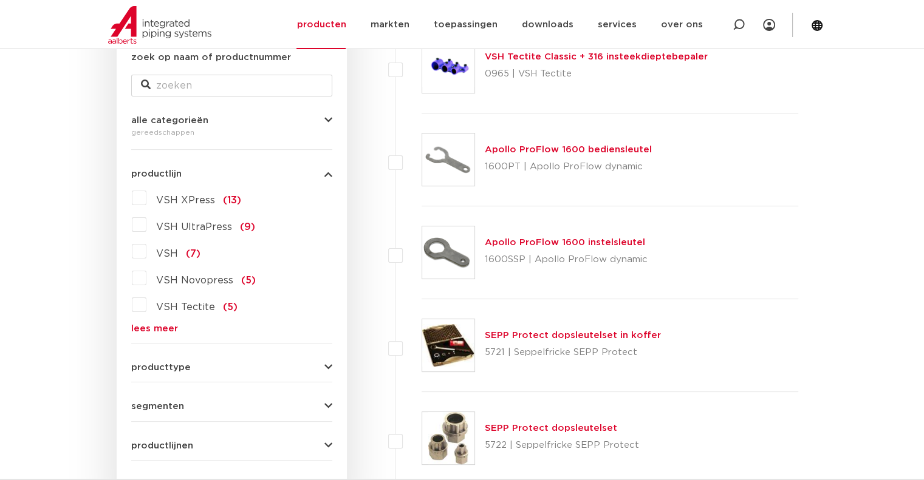
click at [168, 330] on link "lees meer" at bounding box center [231, 328] width 201 height 9
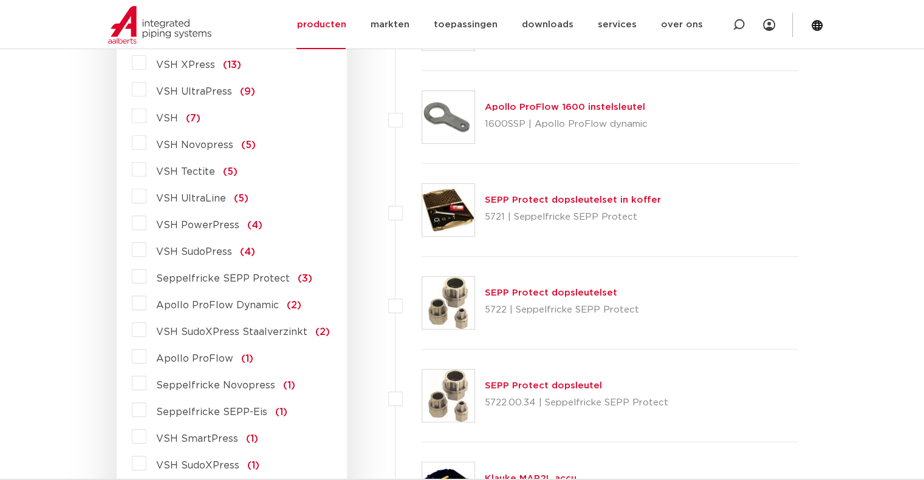
scroll to position [303, 0]
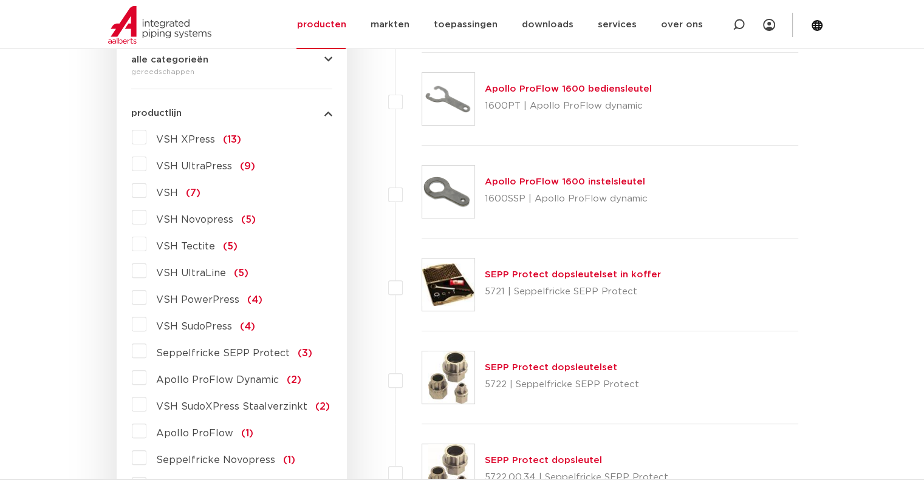
click at [169, 138] on span "VSH XPress" at bounding box center [185, 140] width 59 height 10
click at [0, 0] on input "VSH XPress (13)" at bounding box center [0, 0] width 0 height 0
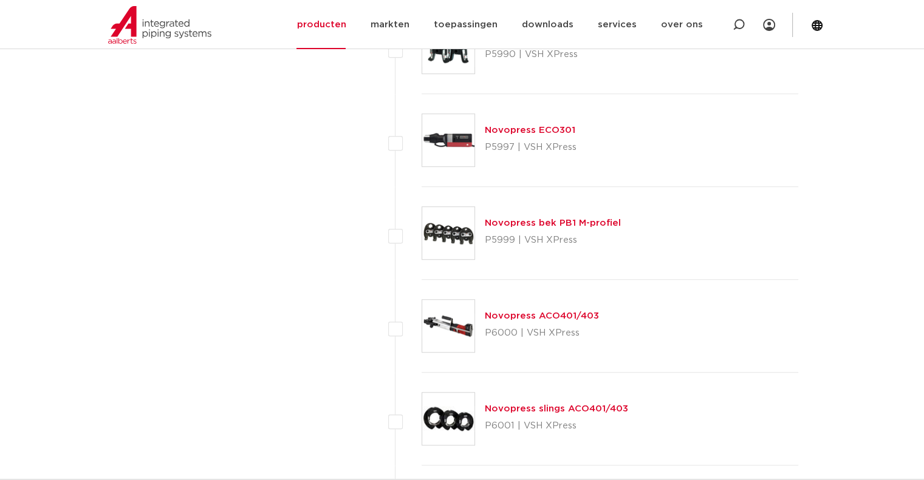
scroll to position [850, 0]
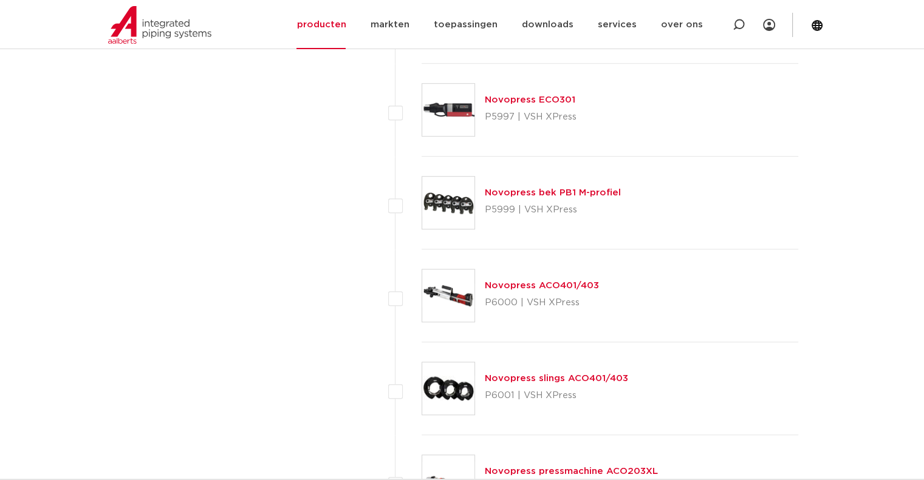
click at [581, 191] on link "Novopress bek PB1 M-profiel" at bounding box center [553, 192] width 136 height 9
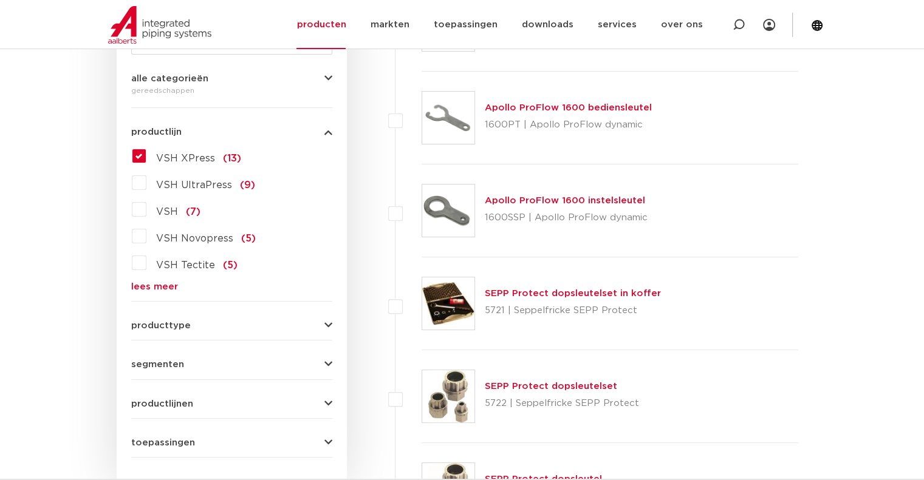
scroll to position [182, 0]
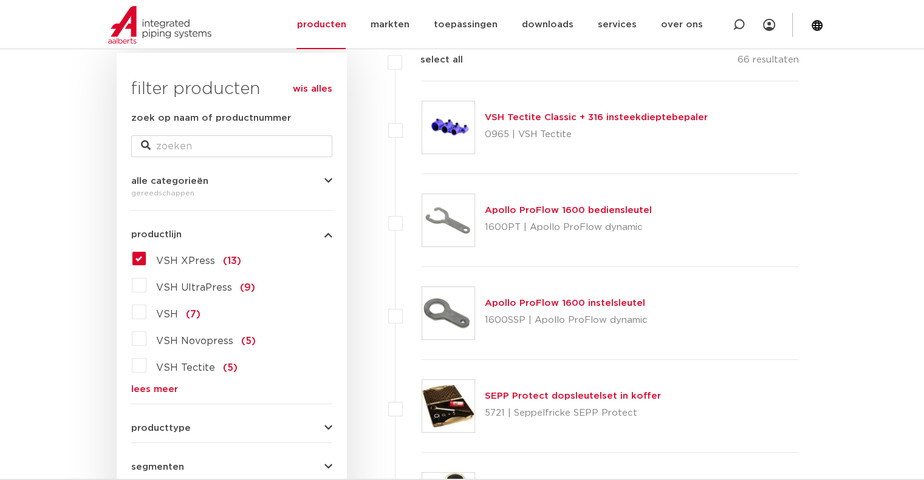
click at [146, 257] on label "VSH XPress (13)" at bounding box center [193, 258] width 95 height 19
click at [0, 0] on input "VSH XPress (13)" at bounding box center [0, 0] width 0 height 0
click at [146, 258] on label "VSH XPress (13)" at bounding box center [193, 258] width 95 height 19
click at [0, 0] on input "VSH XPress (13)" at bounding box center [0, 0] width 0 height 0
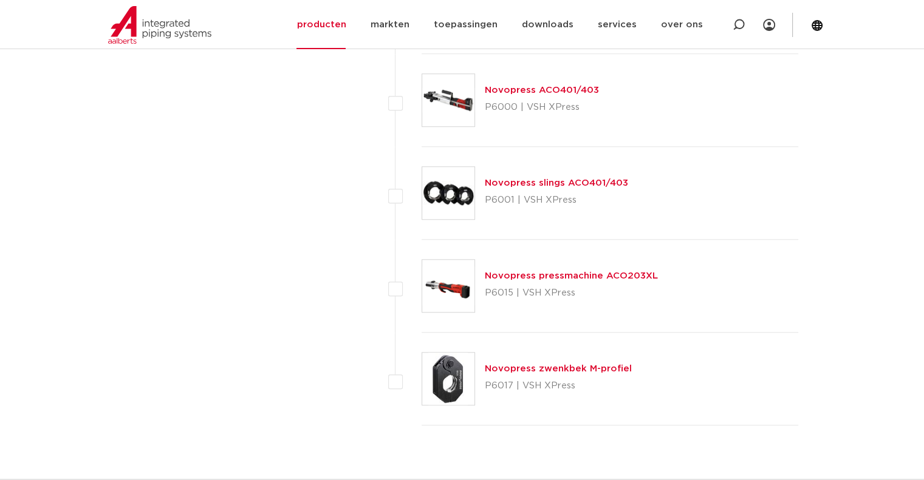
scroll to position [971, 0]
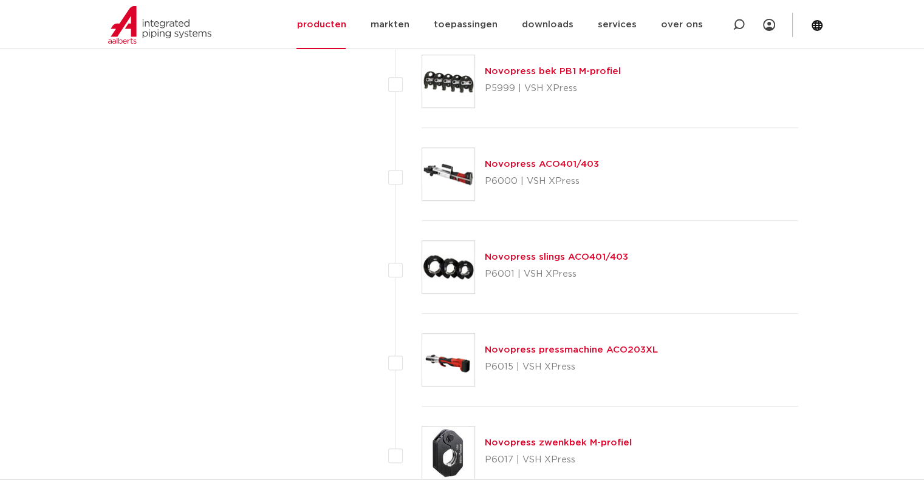
click at [522, 254] on link "Novopress slings ACO401/403" at bounding box center [556, 257] width 143 height 9
